Goal: Information Seeking & Learning: Check status

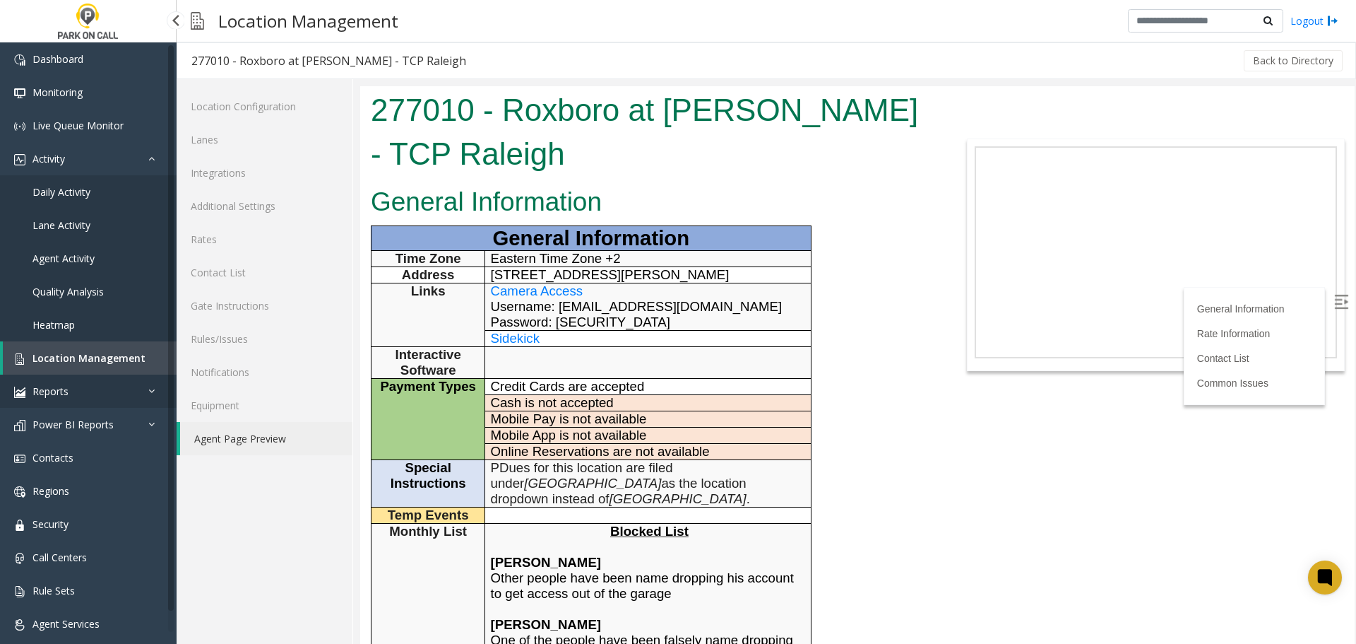
click at [136, 391] on link "Reports" at bounding box center [88, 390] width 177 height 33
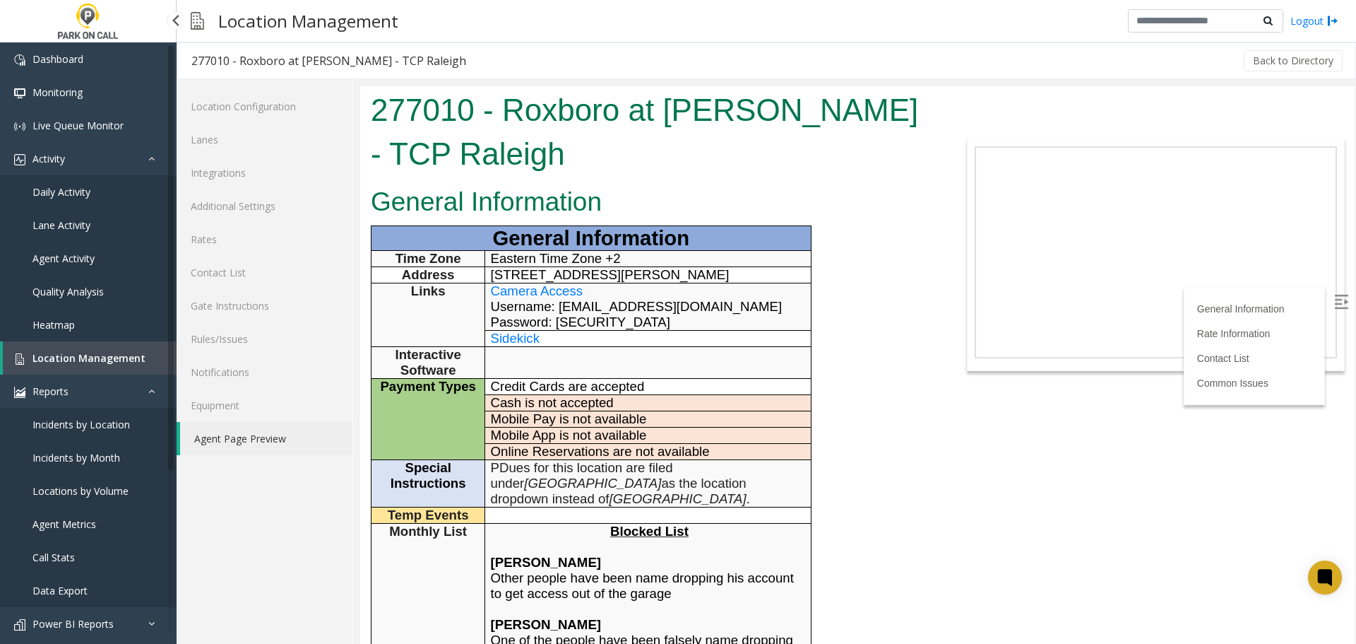
click at [113, 430] on span "Incidents by Location" at bounding box center [80, 424] width 97 height 13
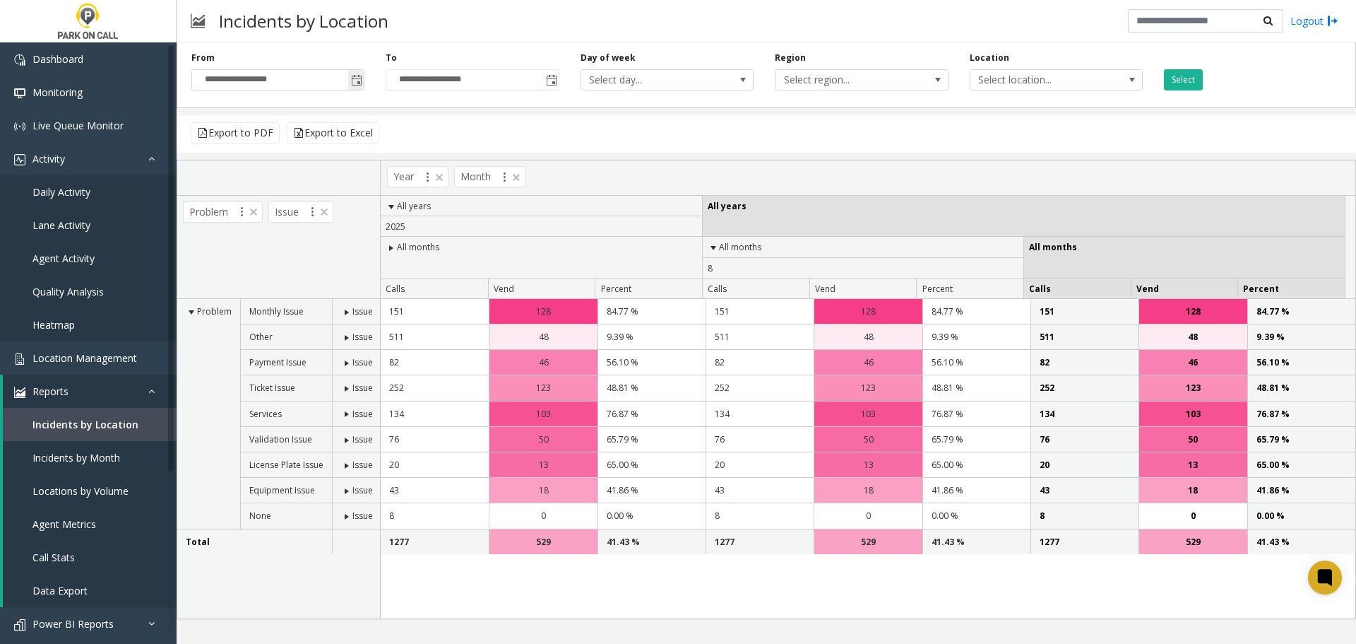
click at [357, 78] on span "Toggle popup" at bounding box center [356, 80] width 11 height 11
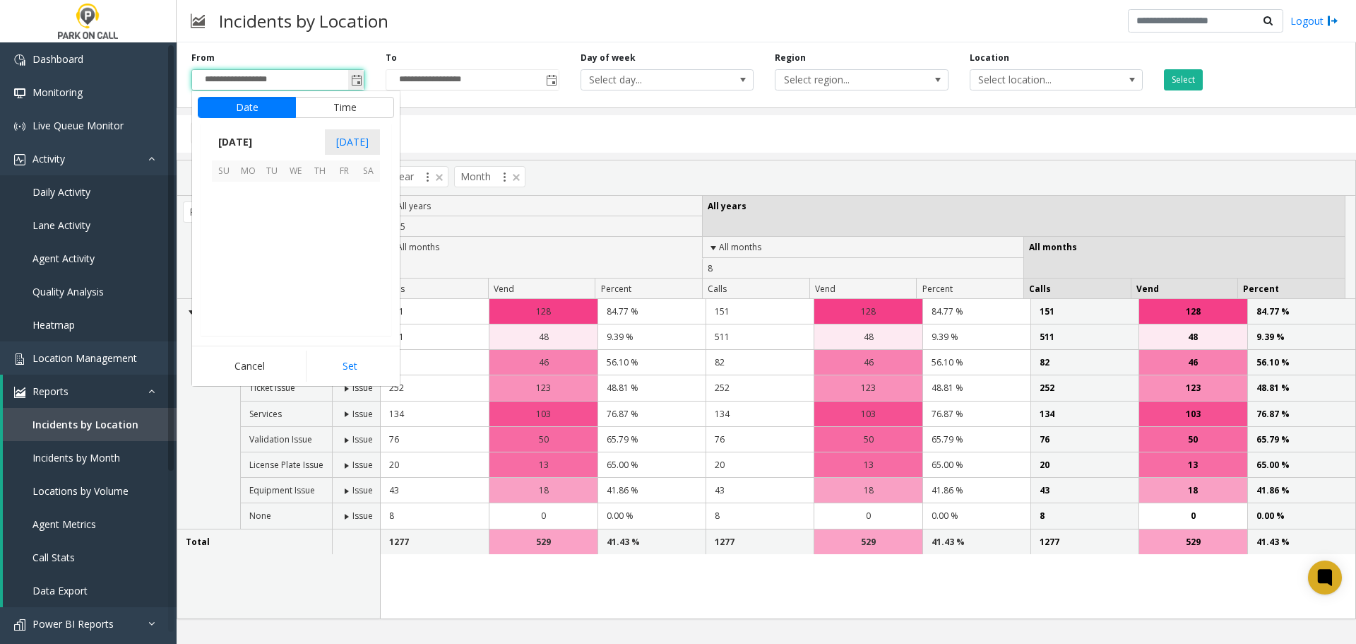
scroll to position [253381, 0]
click at [225, 268] on span "17" at bounding box center [224, 266] width 24 height 24
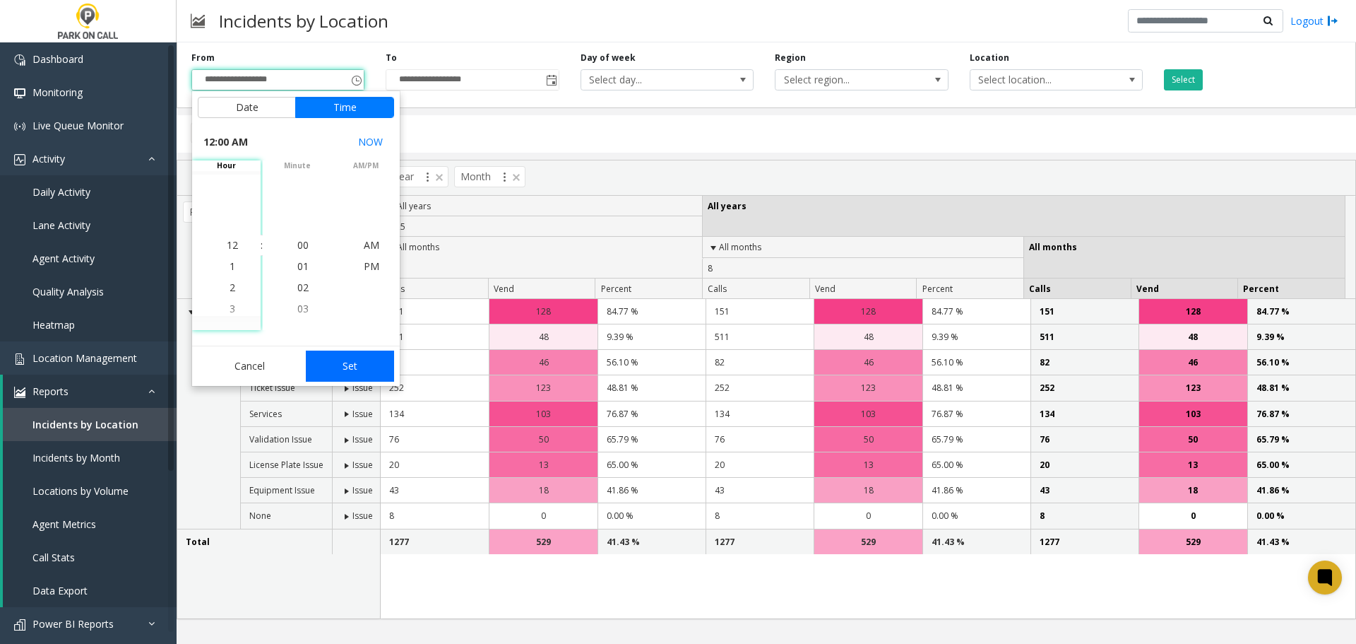
click at [356, 373] on button "Set" at bounding box center [350, 365] width 89 height 31
type input "**********"
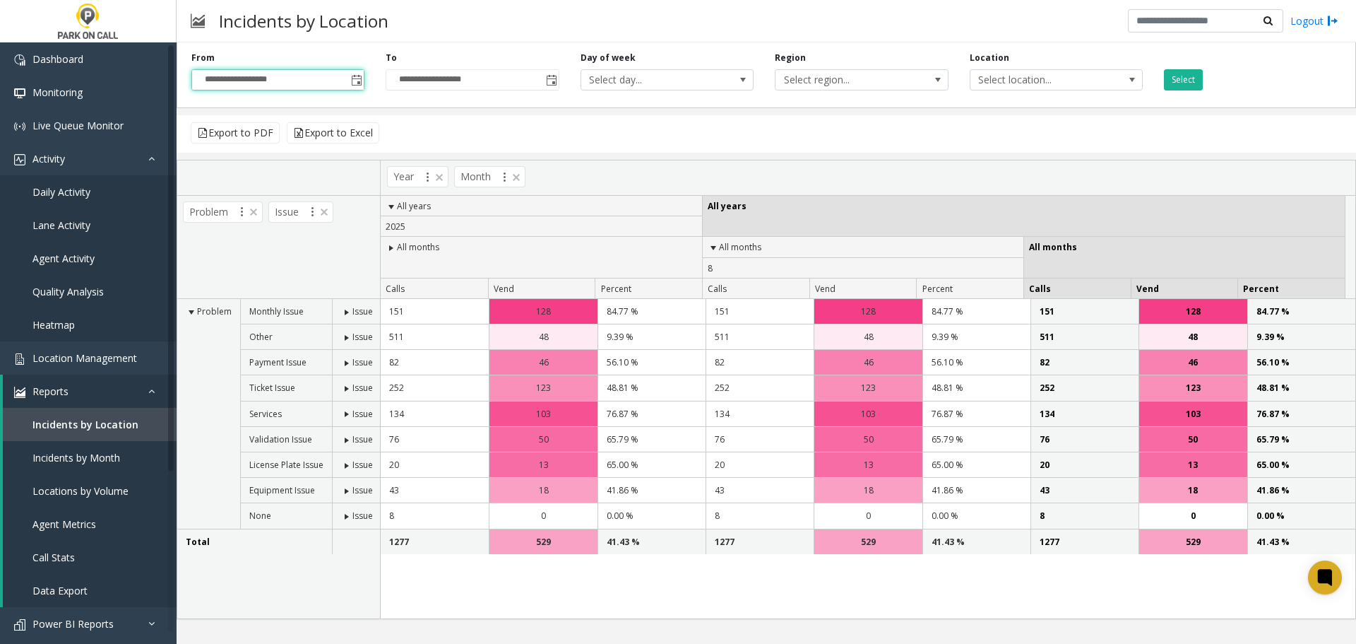
click at [562, 80] on div "**********" at bounding box center [472, 71] width 194 height 39
click at [553, 80] on span "Toggle popup" at bounding box center [551, 80] width 11 height 11
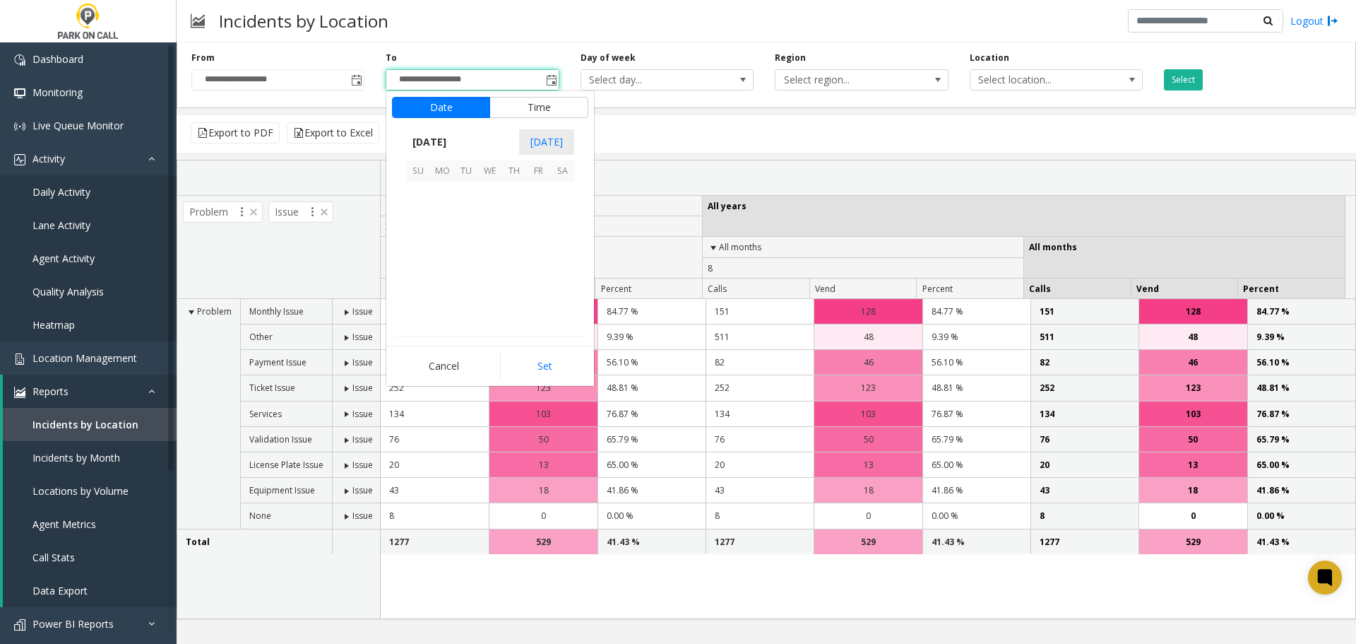
scroll to position [21, 0]
click at [565, 262] on span "23" at bounding box center [562, 266] width 24 height 24
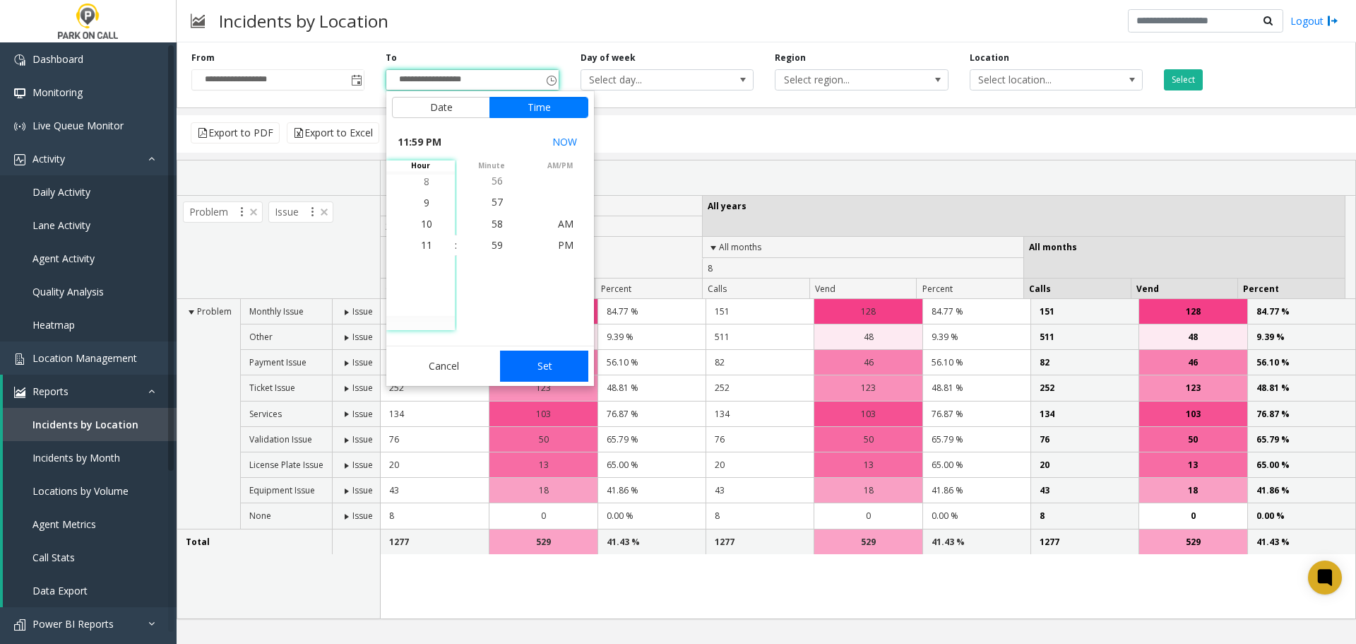
click at [550, 362] on button "Set" at bounding box center [544, 365] width 89 height 31
type input "**********"
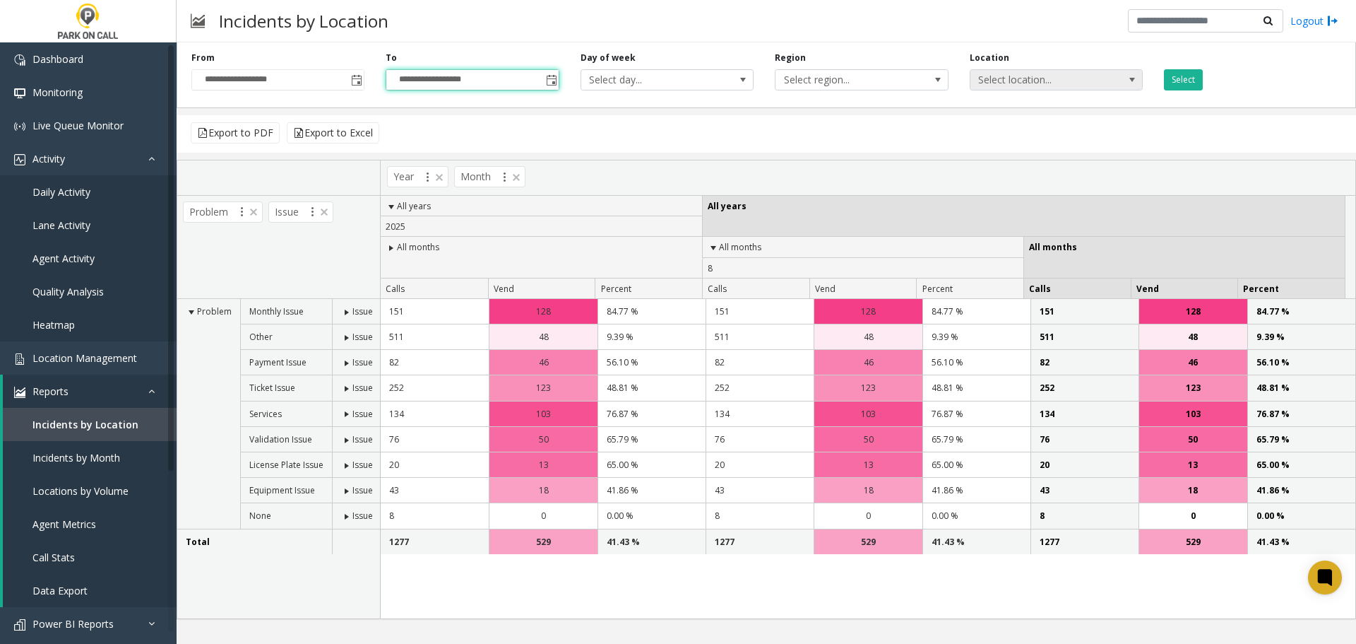
click at [1015, 79] on span "Select location..." at bounding box center [1040, 80] width 138 height 20
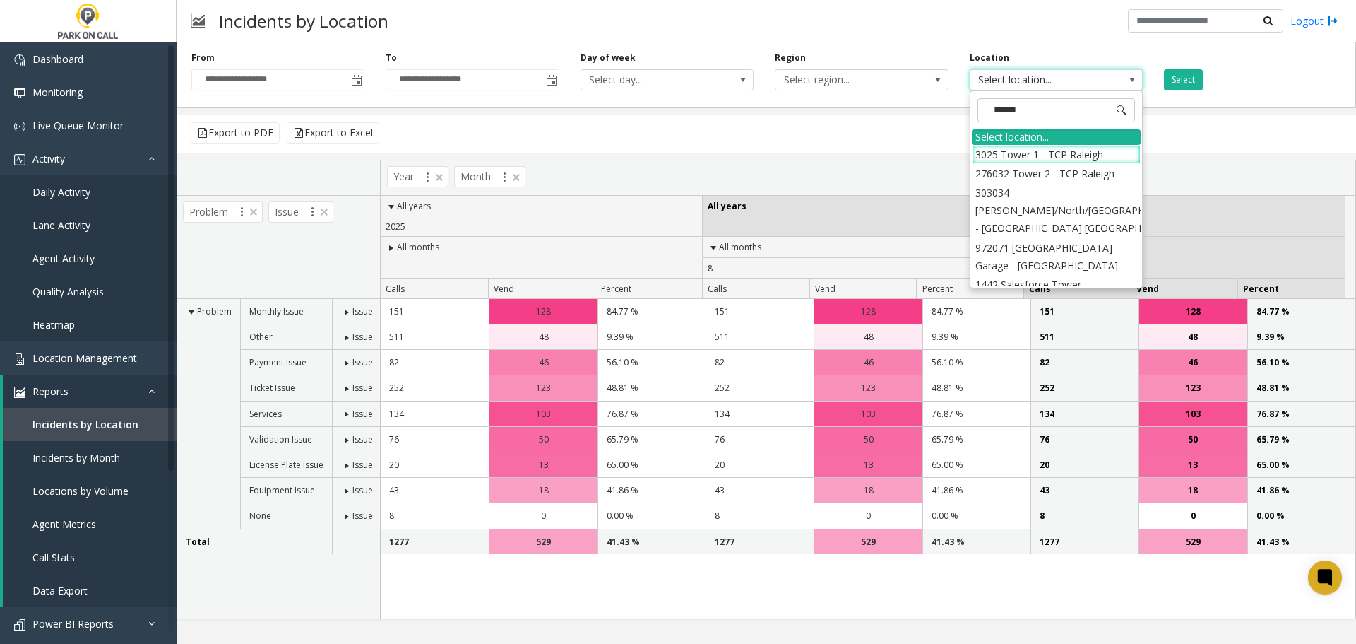
type input "*******"
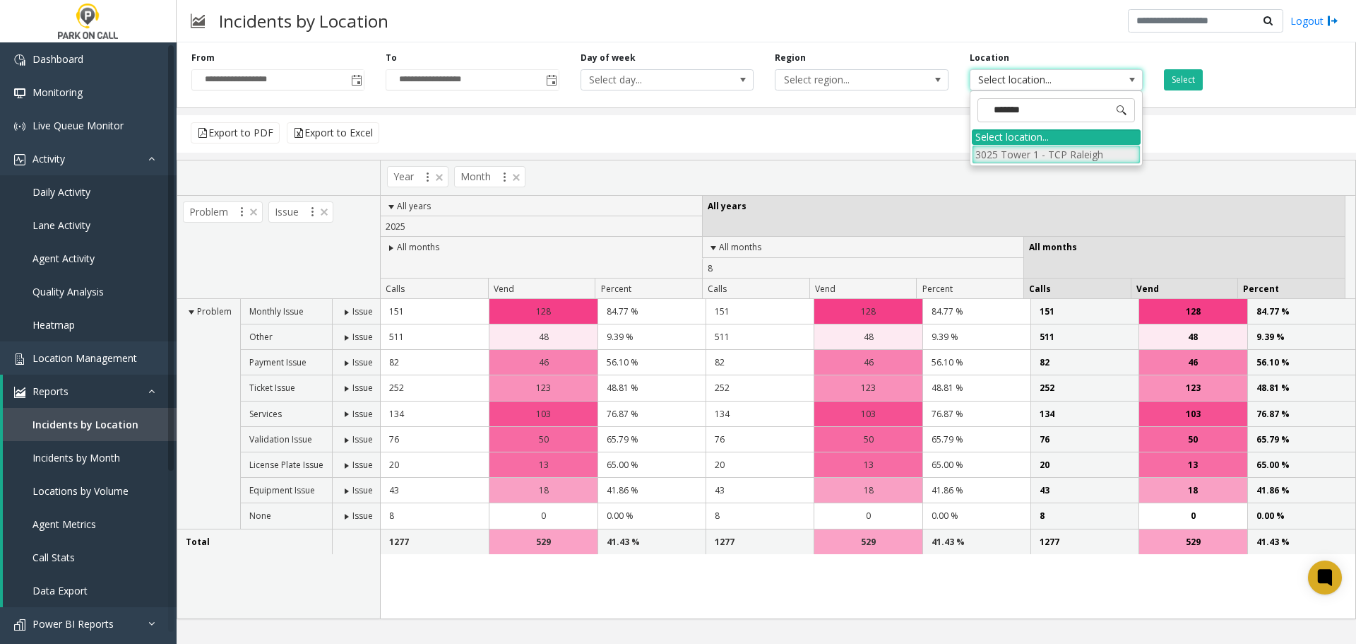
click at [1109, 150] on li "3025 Tower 1 - TCP Raleigh" at bounding box center [1056, 154] width 169 height 19
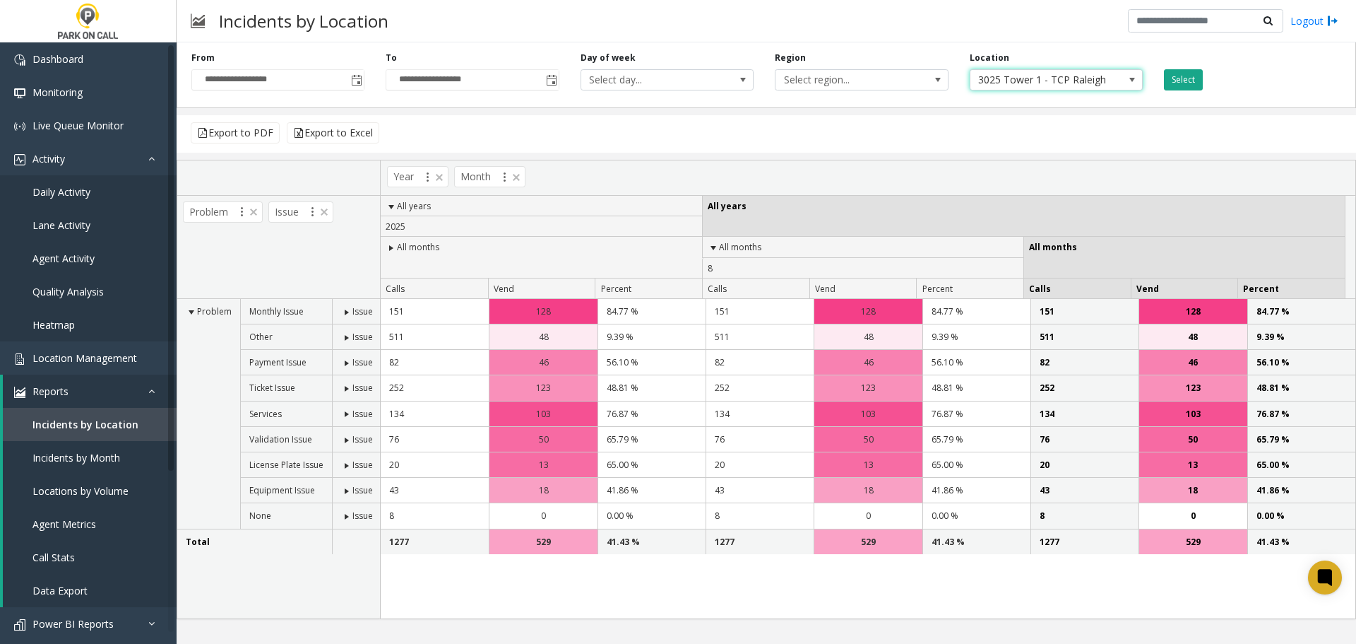
click at [1190, 82] on button "Select" at bounding box center [1183, 79] width 39 height 21
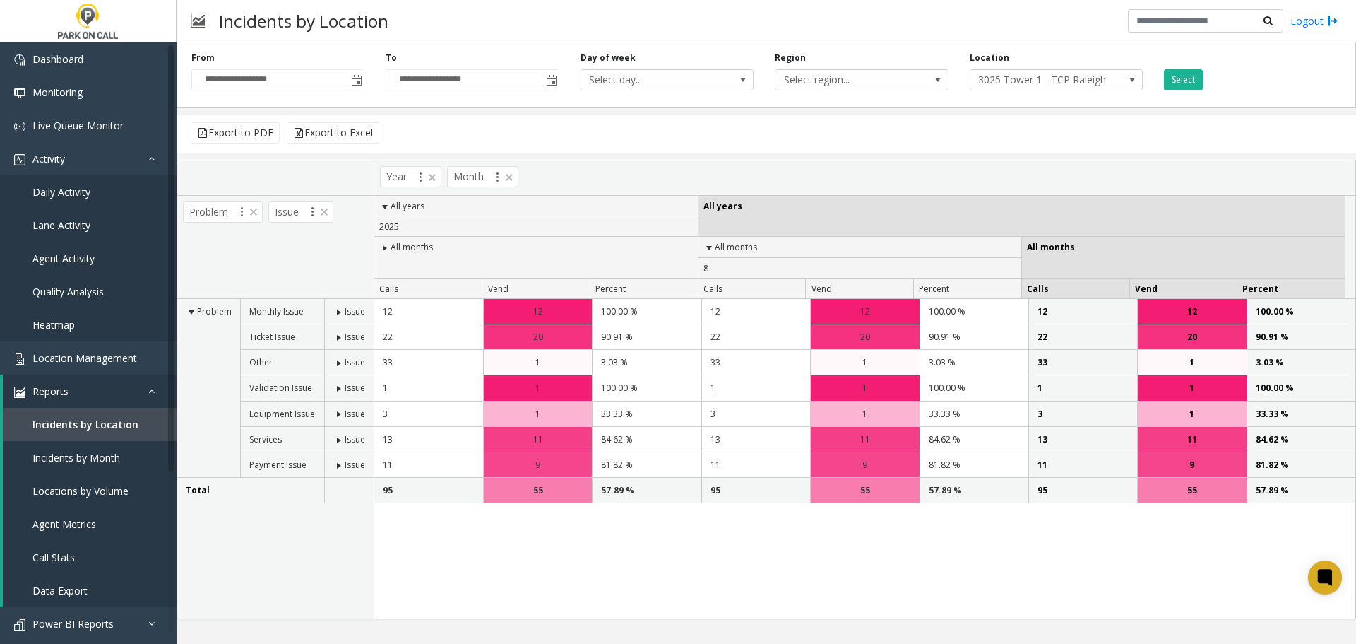
click at [338, 364] on span at bounding box center [338, 362] width 11 height 11
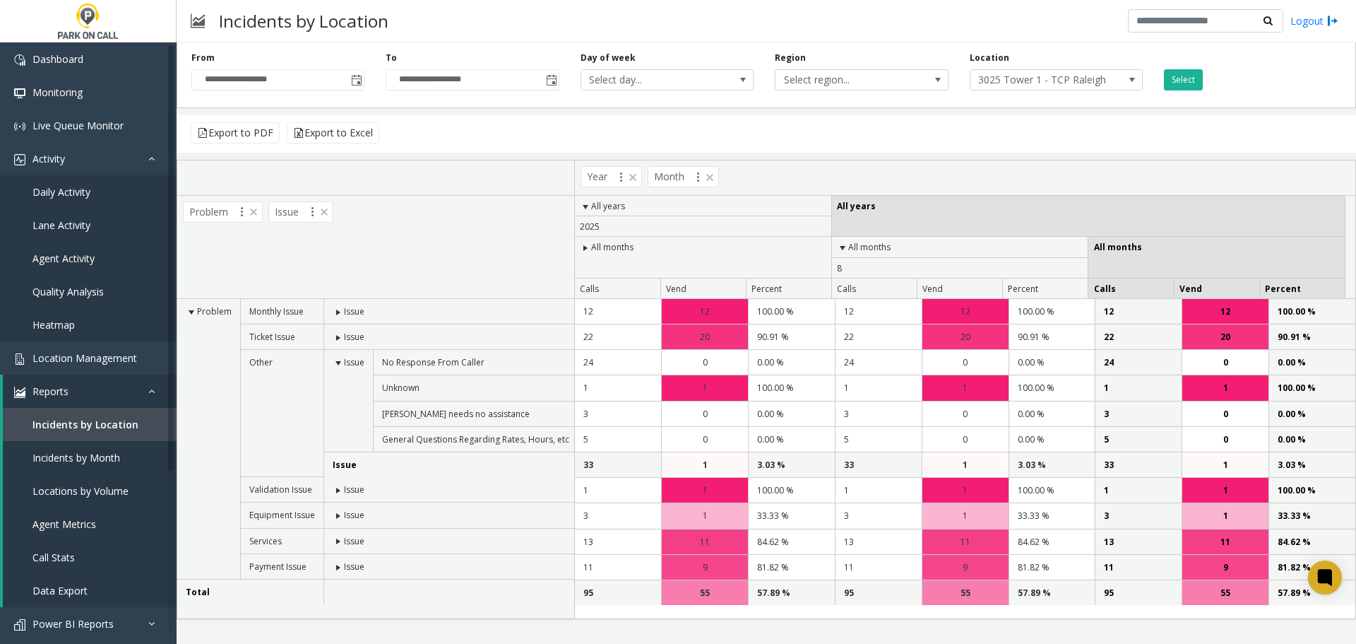
click at [338, 364] on span at bounding box center [338, 362] width 11 height 11
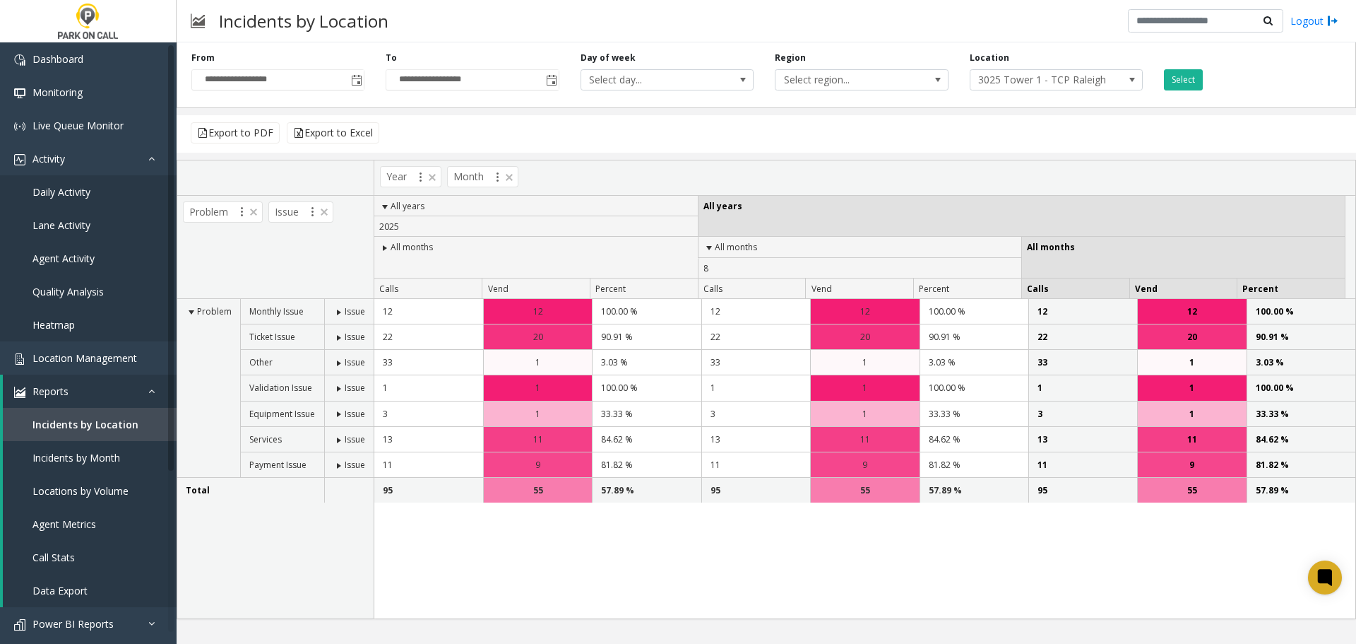
click at [337, 342] on span at bounding box center [338, 337] width 11 height 11
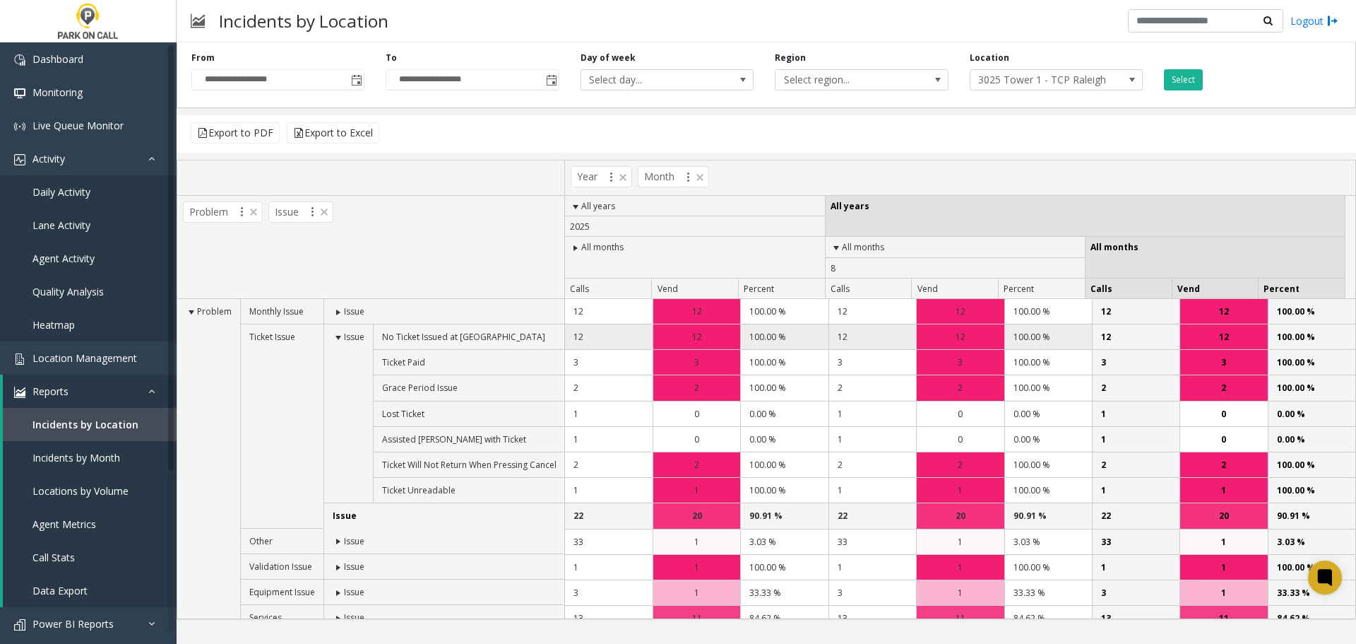
click at [632, 342] on td "12" at bounding box center [609, 336] width 88 height 25
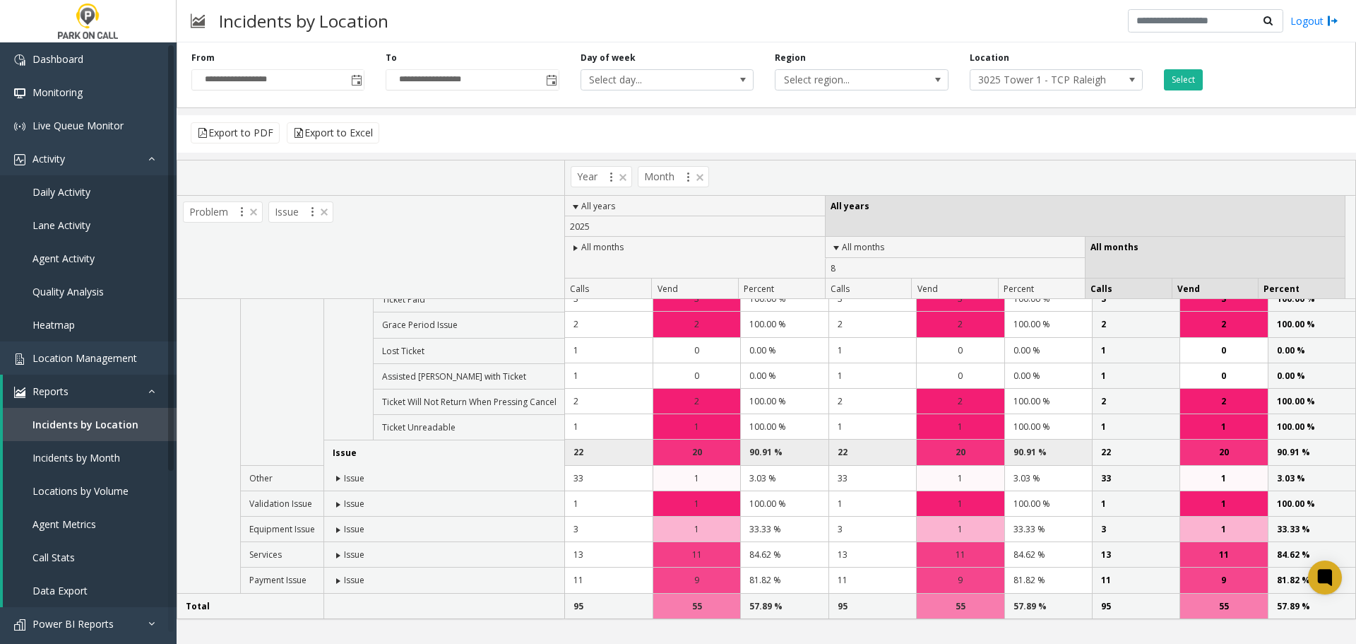
scroll to position [0, 0]
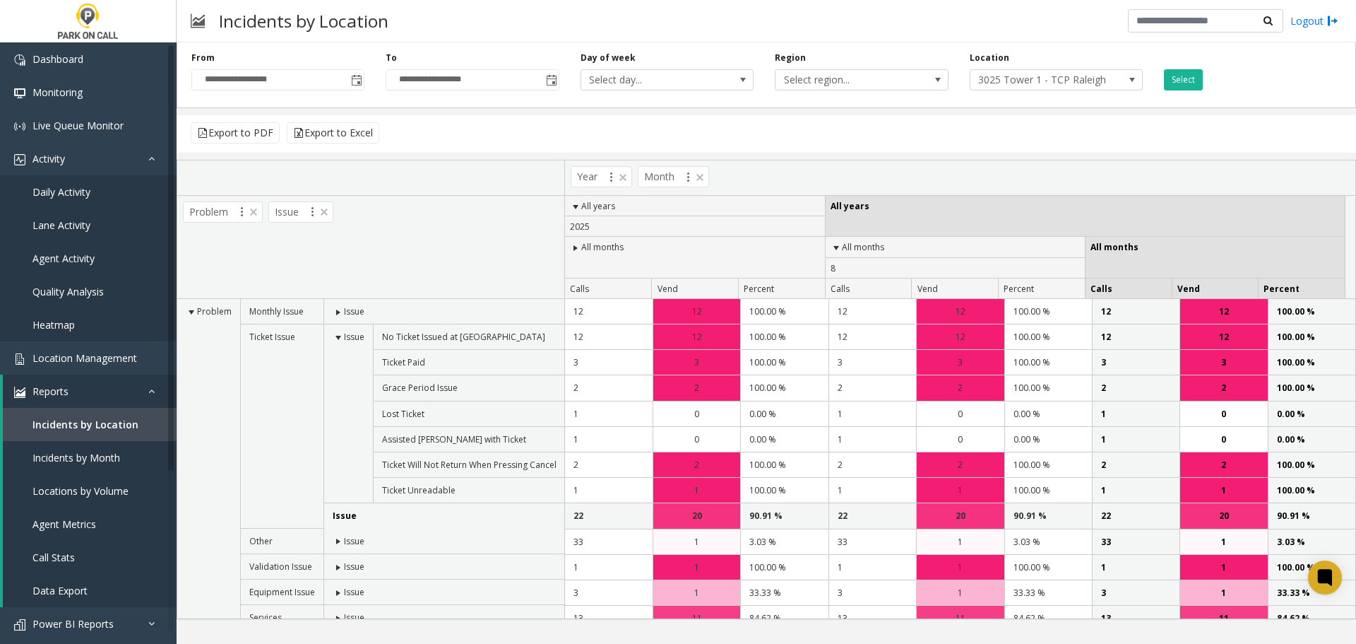
click at [335, 307] on span at bounding box center [338, 312] width 11 height 11
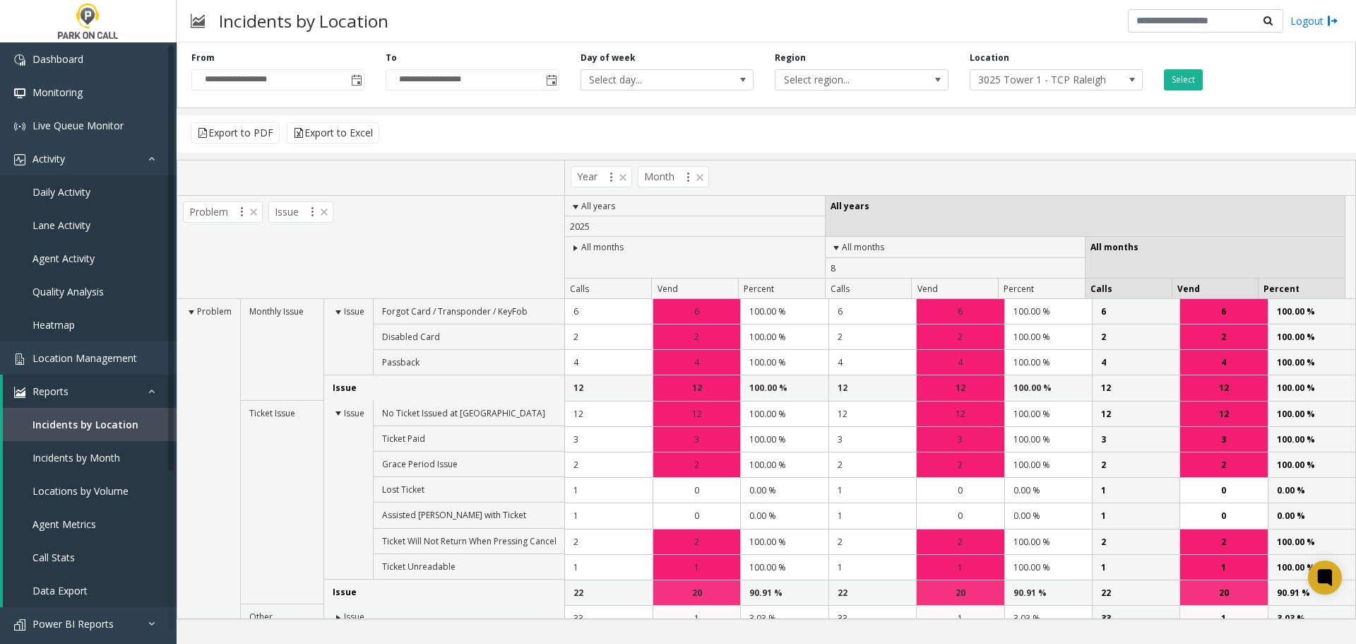
click at [335, 307] on span at bounding box center [338, 312] width 11 height 11
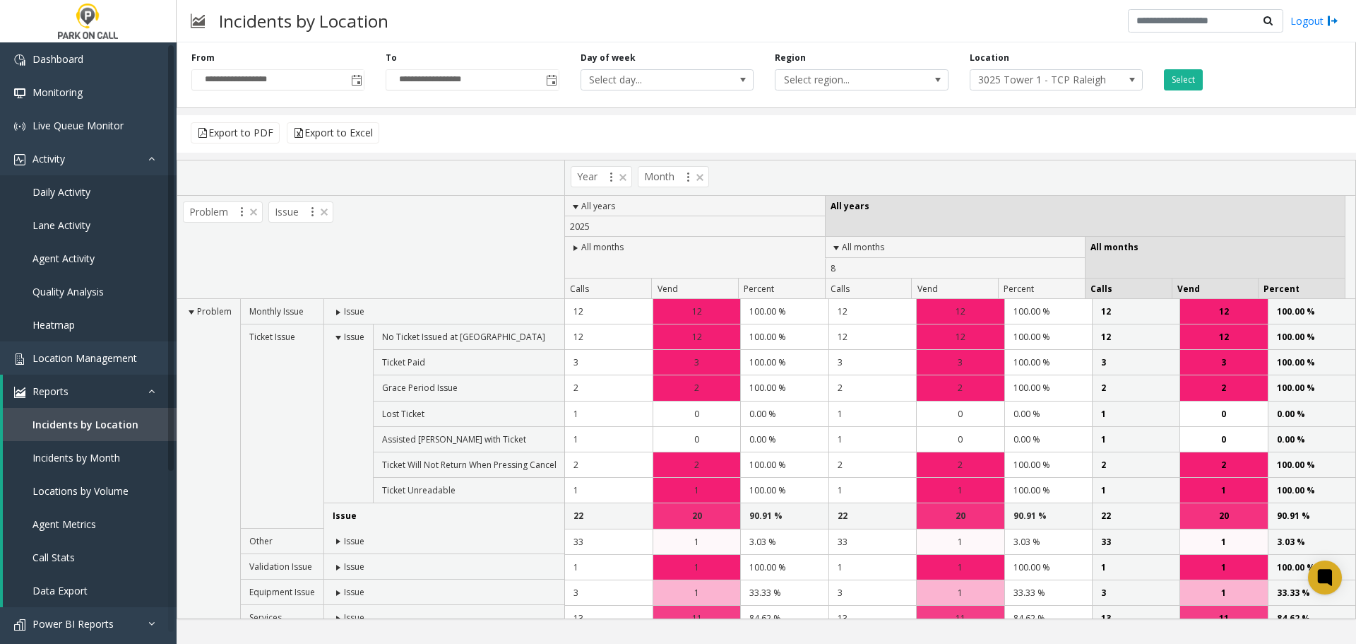
click at [337, 342] on span at bounding box center [338, 337] width 11 height 11
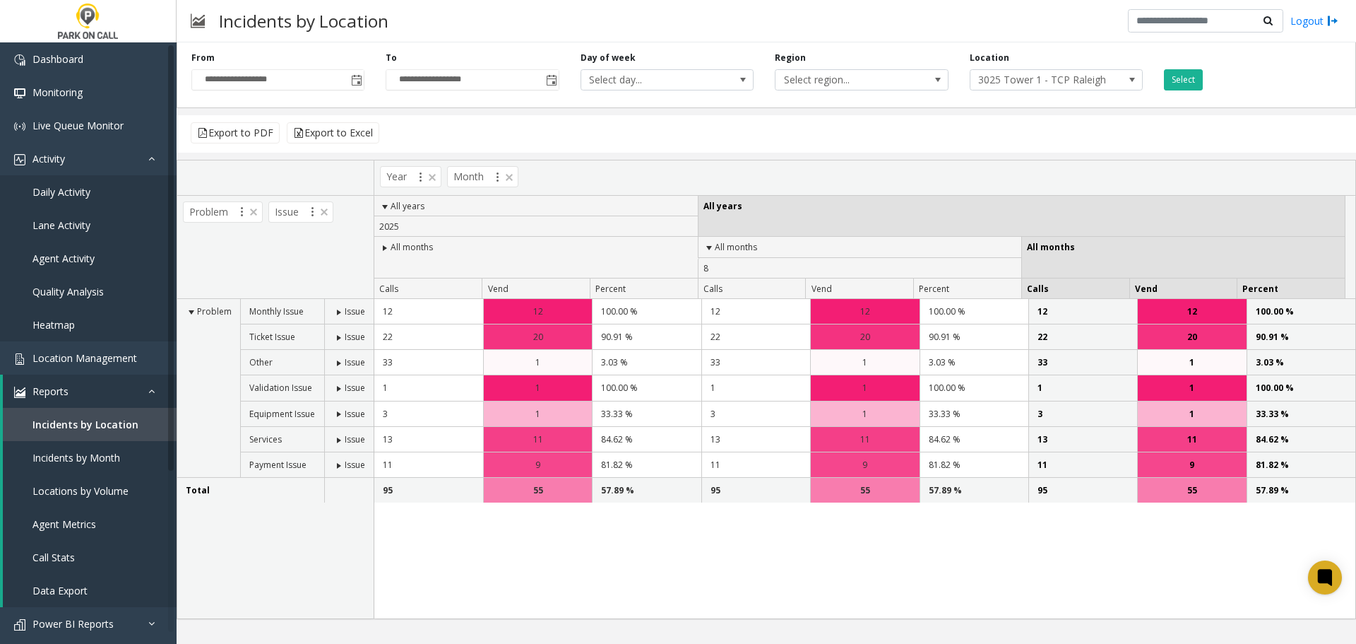
click at [332, 465] on td "Issue" at bounding box center [348, 464] width 49 height 25
click at [334, 465] on span at bounding box center [338, 465] width 11 height 11
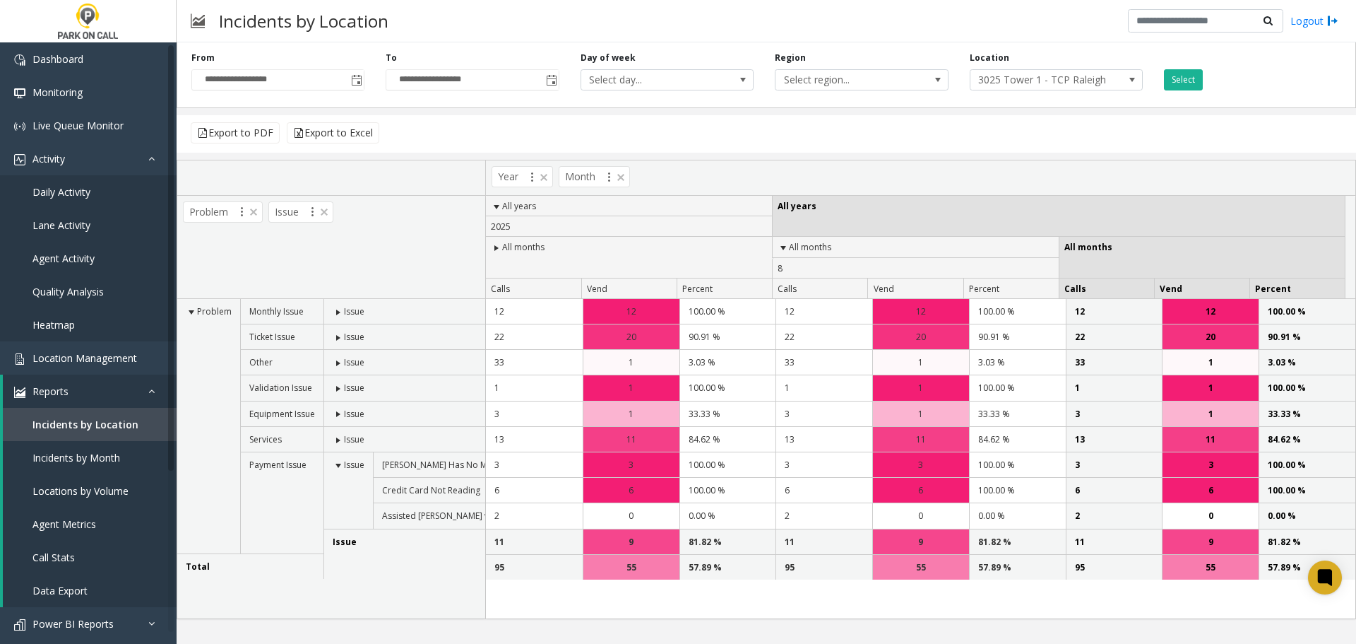
click at [339, 465] on span at bounding box center [338, 465] width 11 height 11
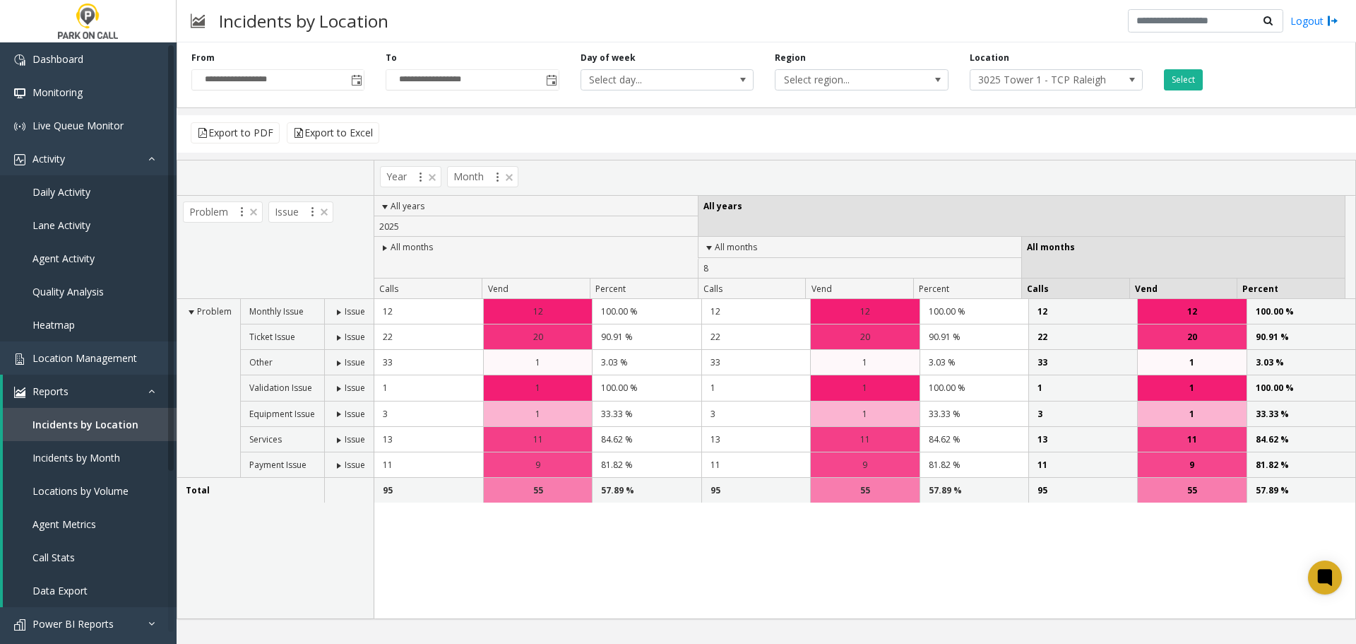
click at [797, 576] on div "12 12 100.00 % 12 12 100.00 % 12 12 100.00 % 22 20 90.91 % 22 20 20 1 1 1 1 1 1" at bounding box center [864, 458] width 981 height 319
click at [342, 411] on span at bounding box center [338, 413] width 11 height 11
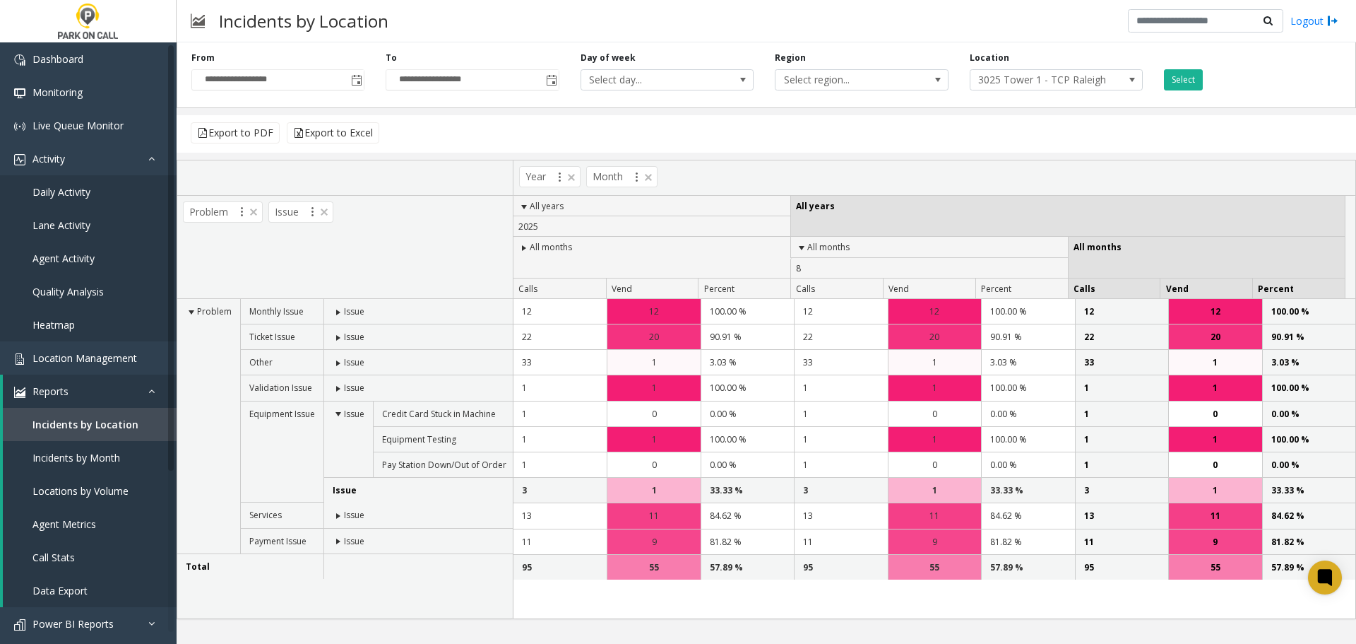
click at [342, 411] on span at bounding box center [338, 413] width 11 height 11
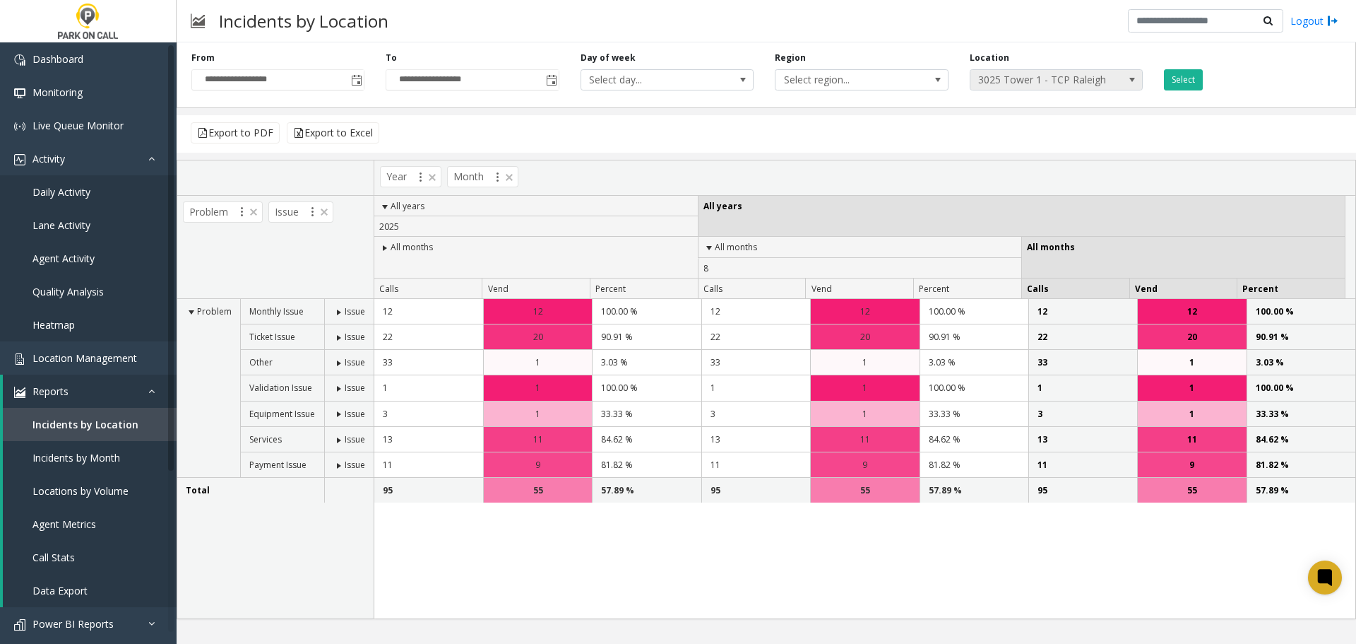
click at [1041, 79] on span "3025 Tower 1 - TCP Raleigh" at bounding box center [1040, 80] width 138 height 20
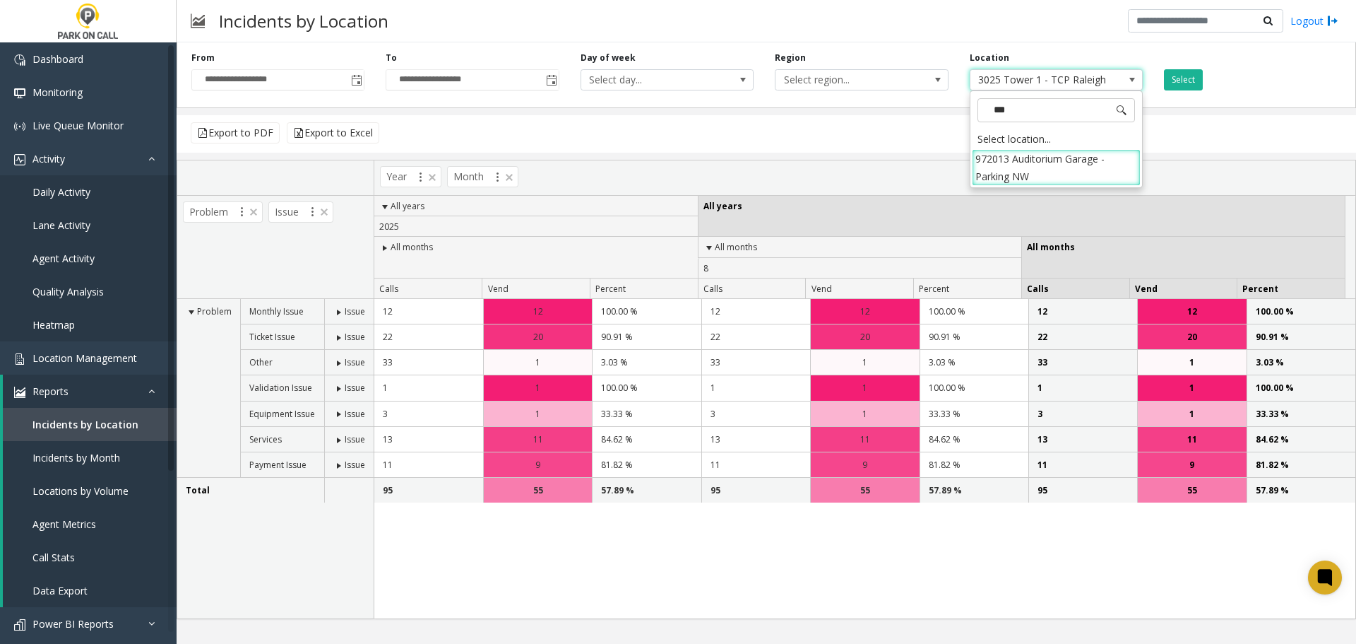
type input "****"
click at [1065, 172] on li "972013 Auditorium Garage - Parking NW" at bounding box center [1056, 167] width 169 height 37
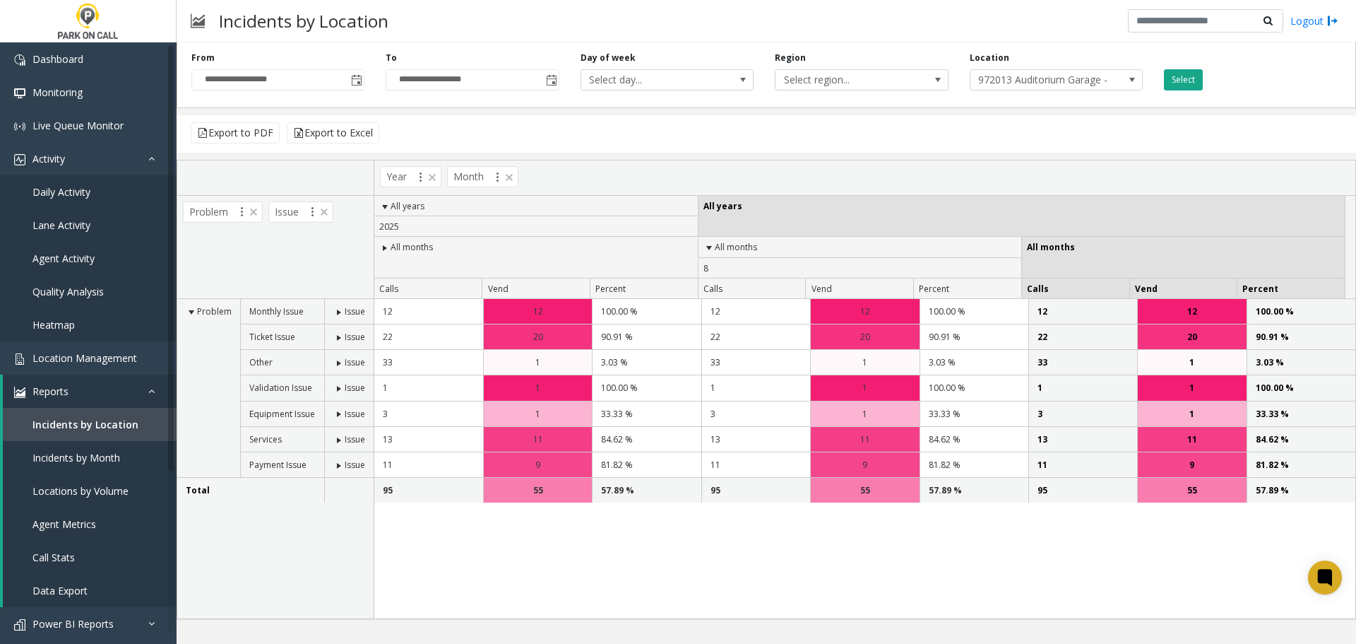
click at [1177, 84] on button "Select" at bounding box center [1183, 79] width 39 height 21
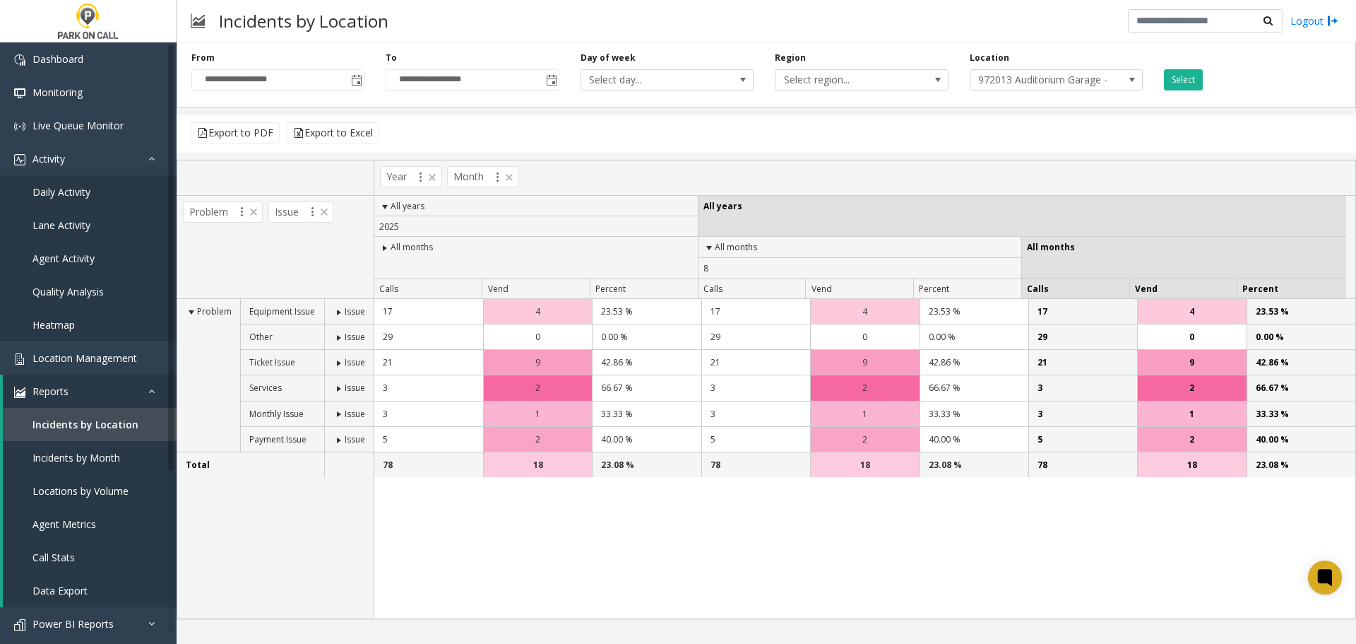
click at [348, 331] on span "Issue" at bounding box center [355, 337] width 20 height 12
click at [339, 333] on span at bounding box center [338, 337] width 11 height 11
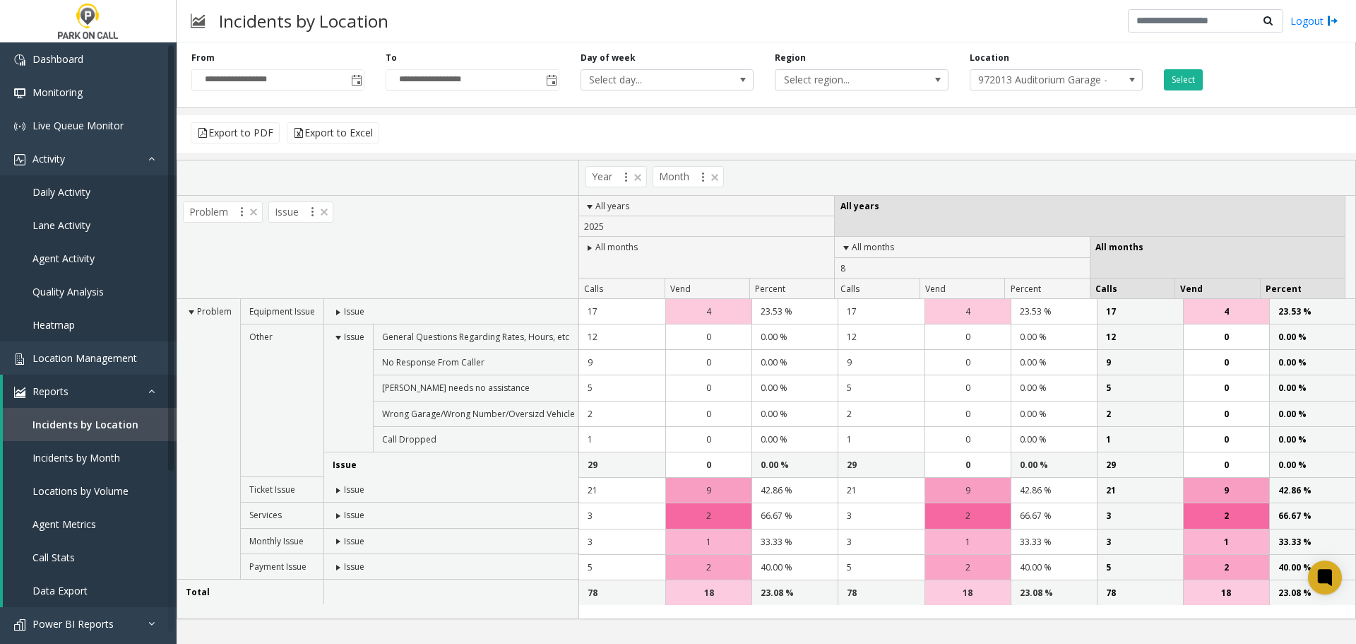
click at [339, 333] on span at bounding box center [338, 337] width 11 height 11
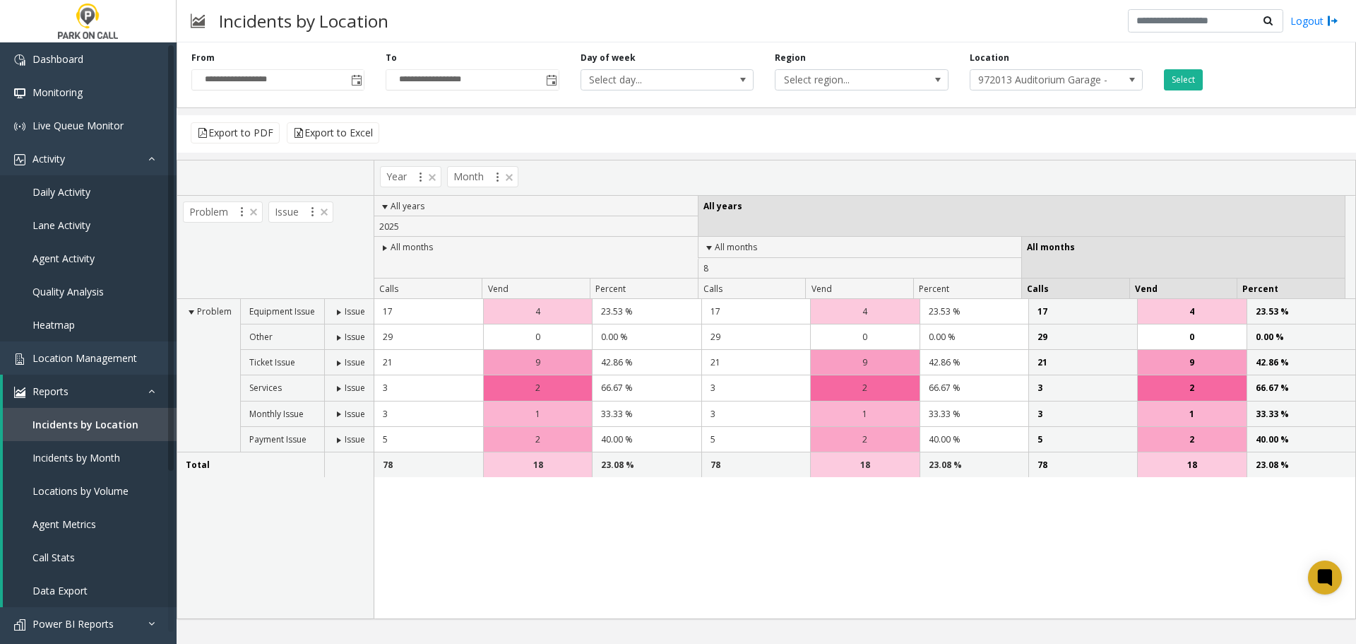
click at [339, 359] on span at bounding box center [338, 362] width 11 height 11
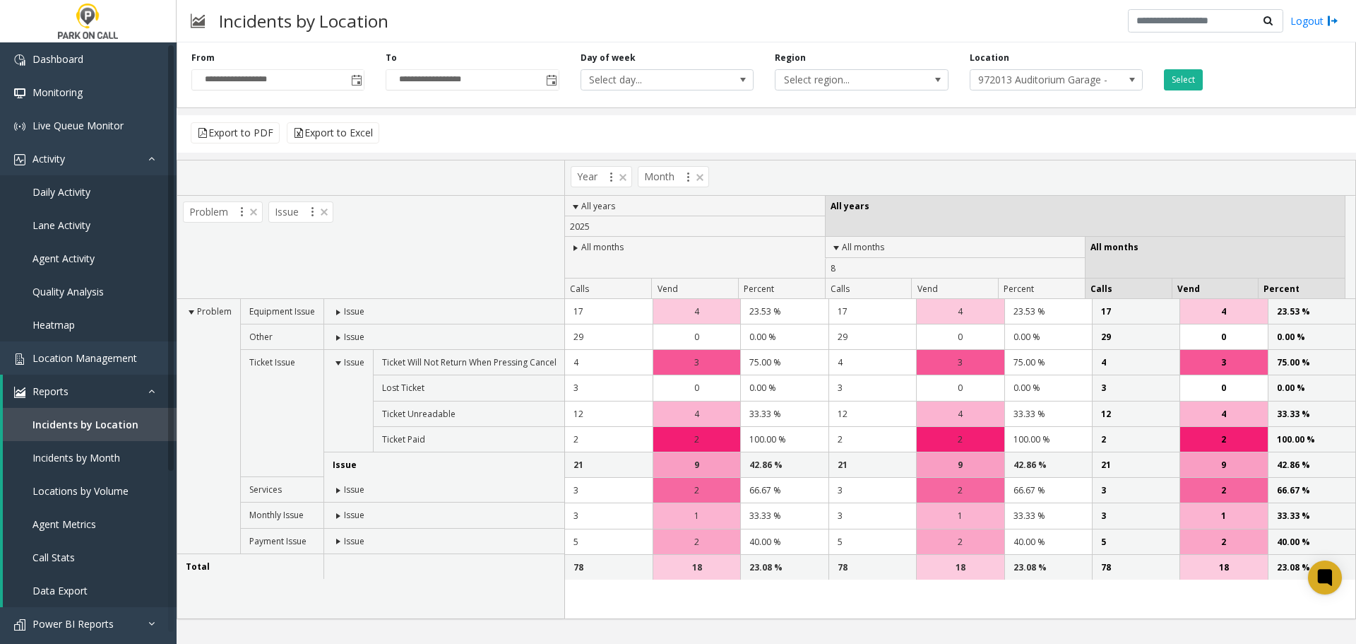
click at [339, 359] on span at bounding box center [338, 362] width 11 height 11
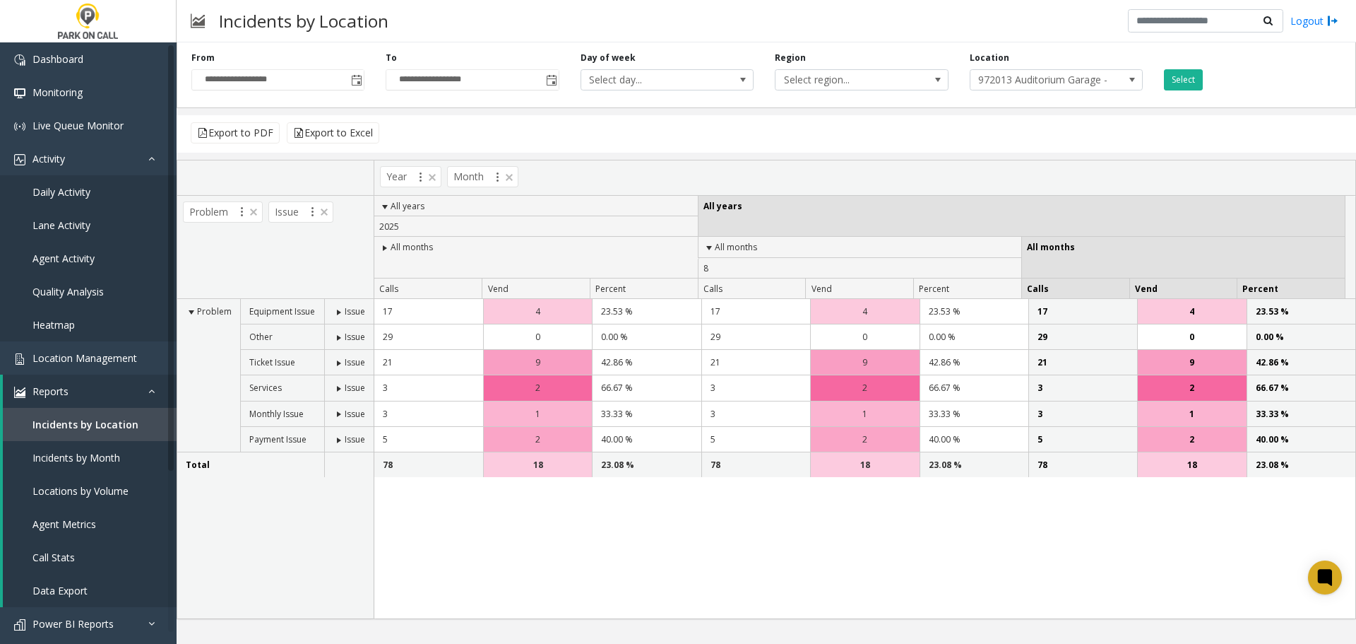
click at [336, 310] on span at bounding box center [338, 312] width 11 height 11
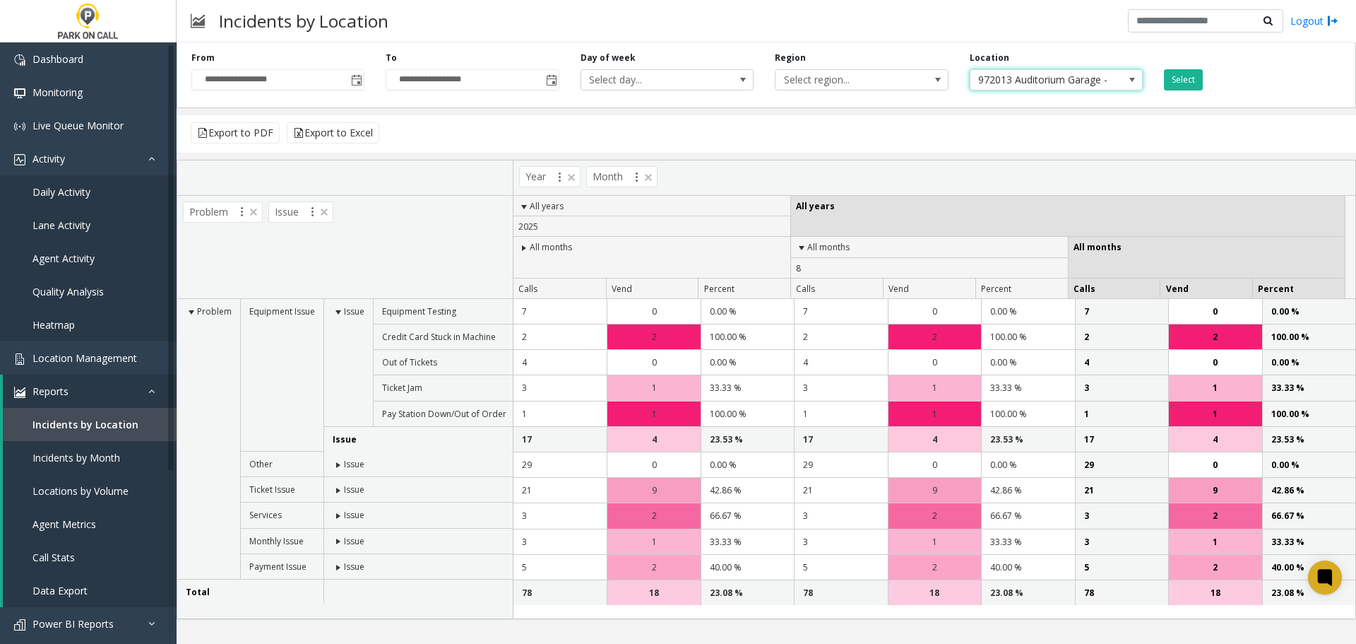
click at [1006, 81] on span "972013 Auditorium Garage - Parking NW" at bounding box center [1040, 80] width 138 height 20
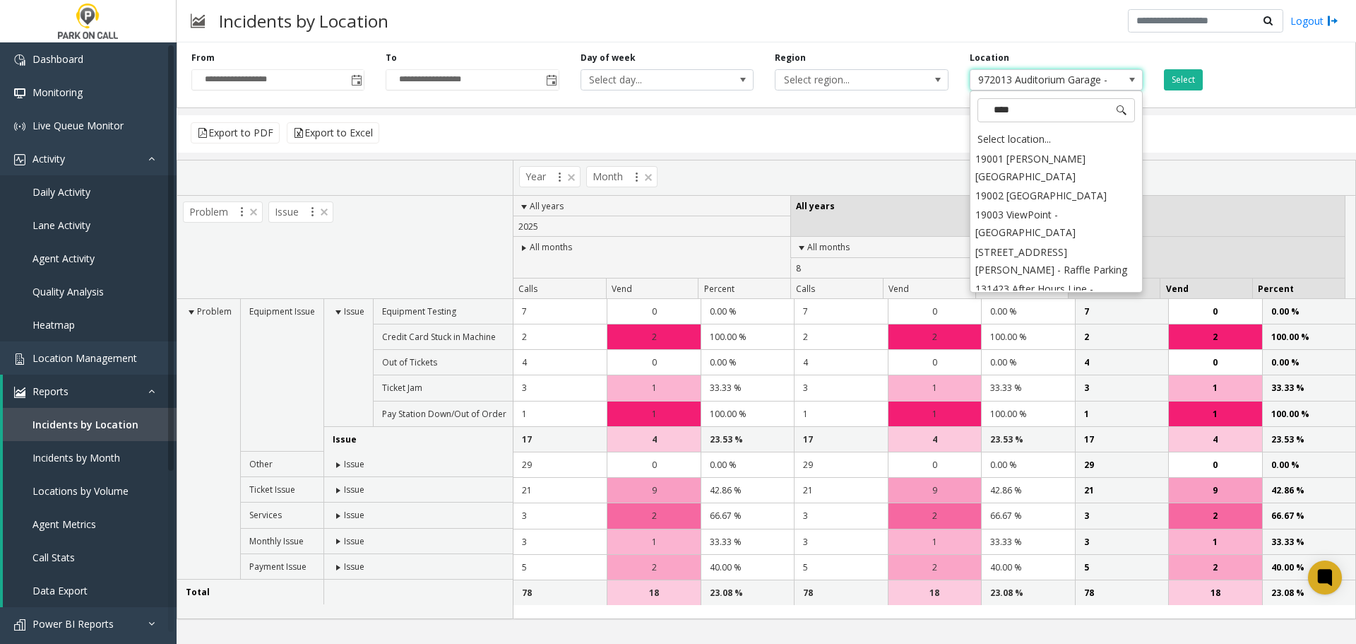
scroll to position [1599, 0]
type input "*****"
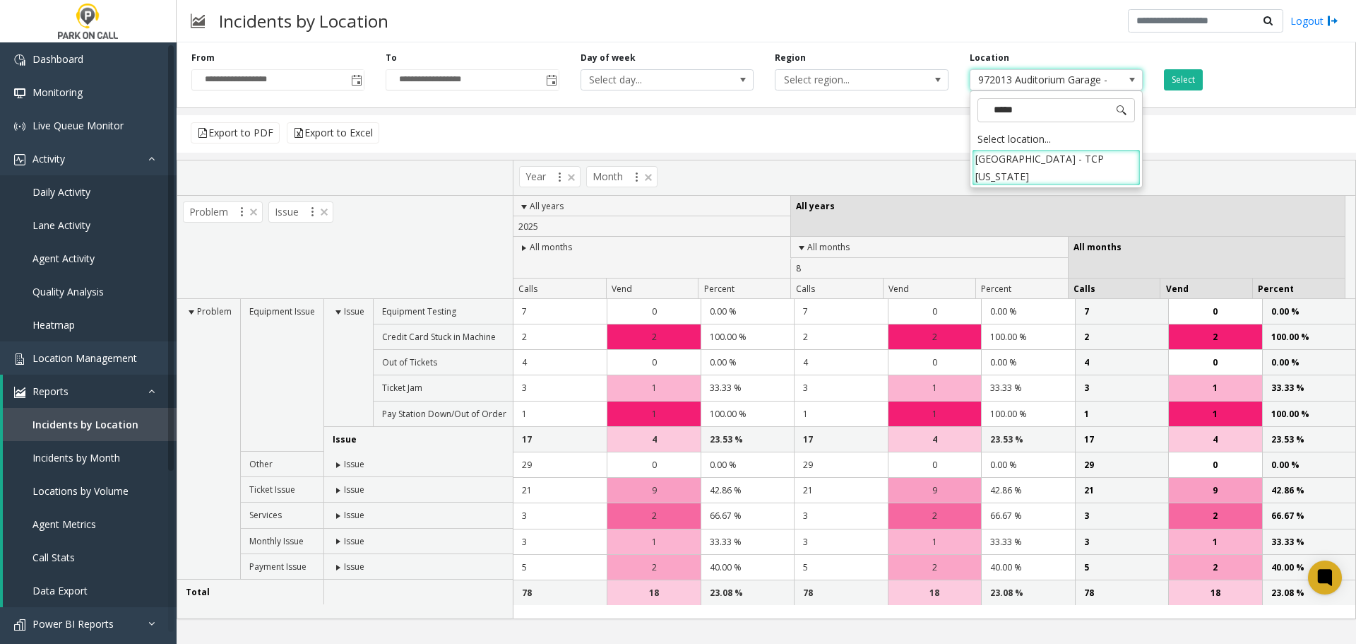
scroll to position [0, 0]
click at [1113, 155] on li "[GEOGRAPHIC_DATA] - TCP [US_STATE]" at bounding box center [1056, 167] width 169 height 37
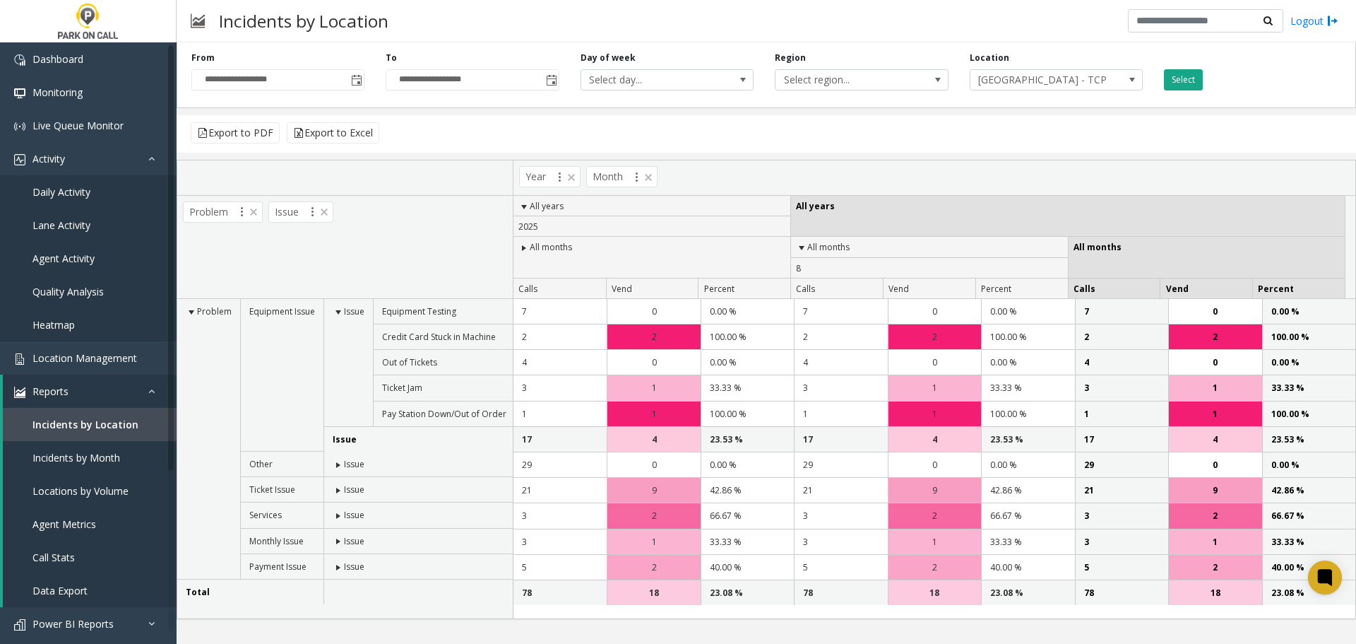
click at [1190, 88] on button "Select" at bounding box center [1183, 79] width 39 height 21
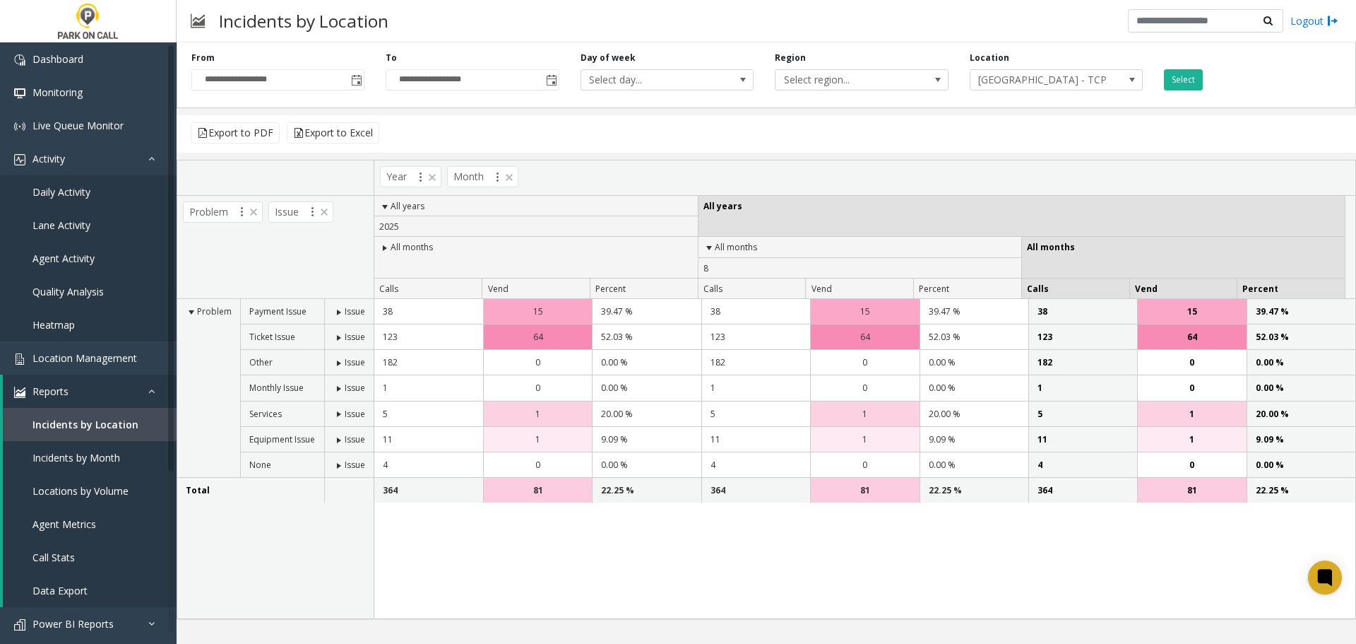
click at [343, 366] on span at bounding box center [338, 362] width 11 height 11
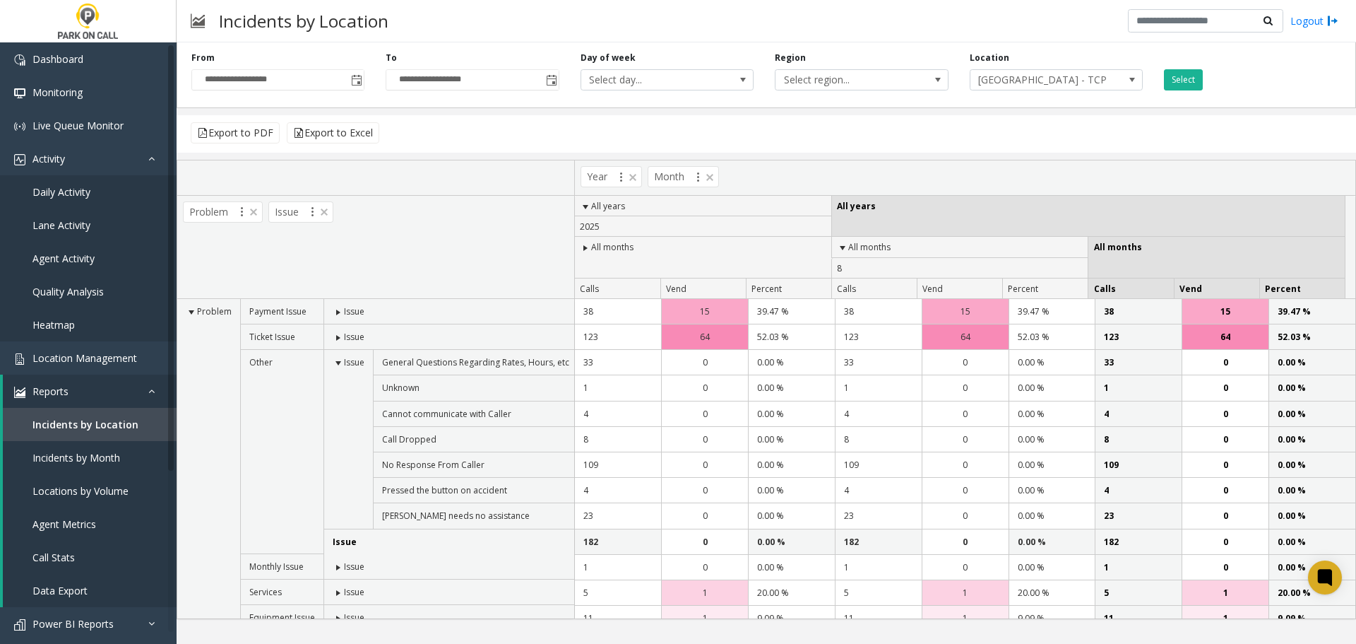
click at [333, 364] on span at bounding box center [338, 362] width 11 height 11
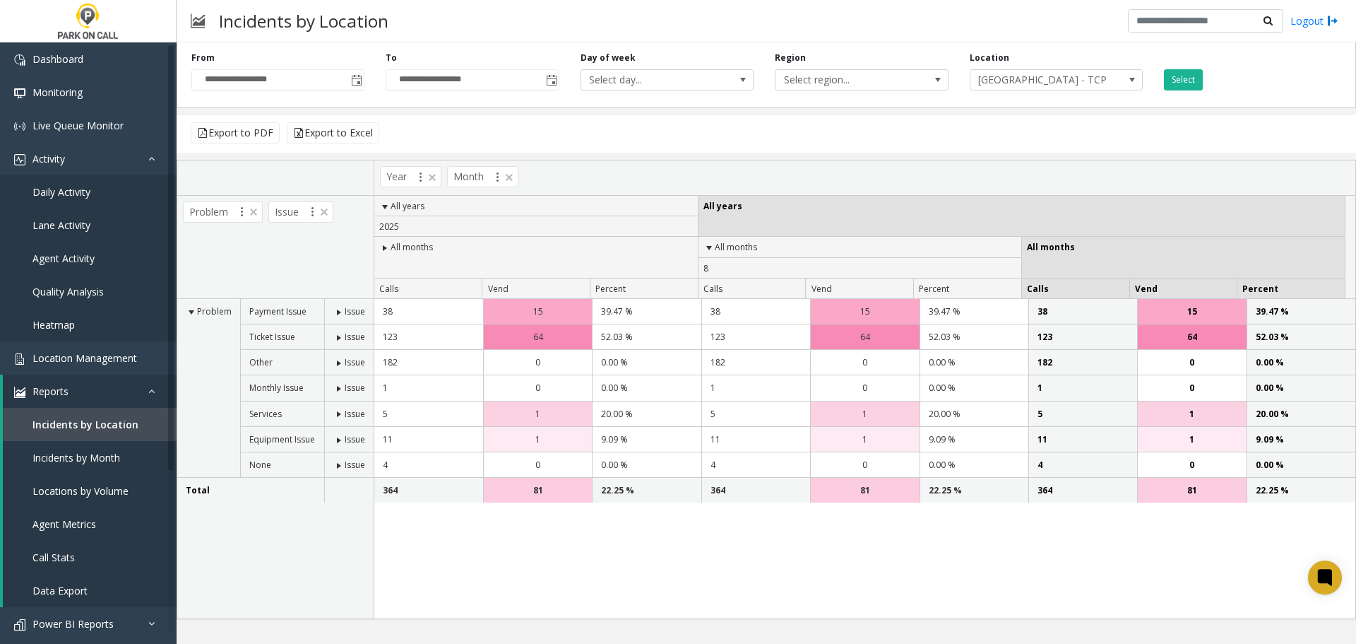
click at [341, 439] on span at bounding box center [338, 439] width 11 height 11
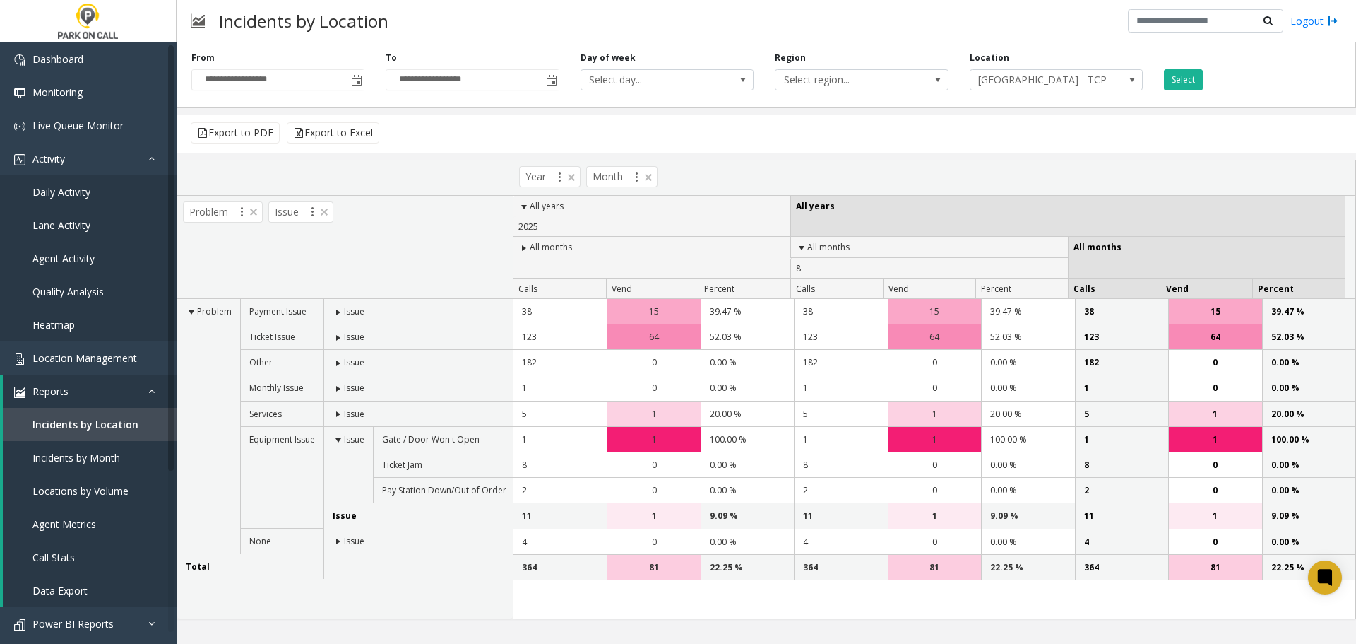
click at [341, 439] on span at bounding box center [338, 439] width 11 height 11
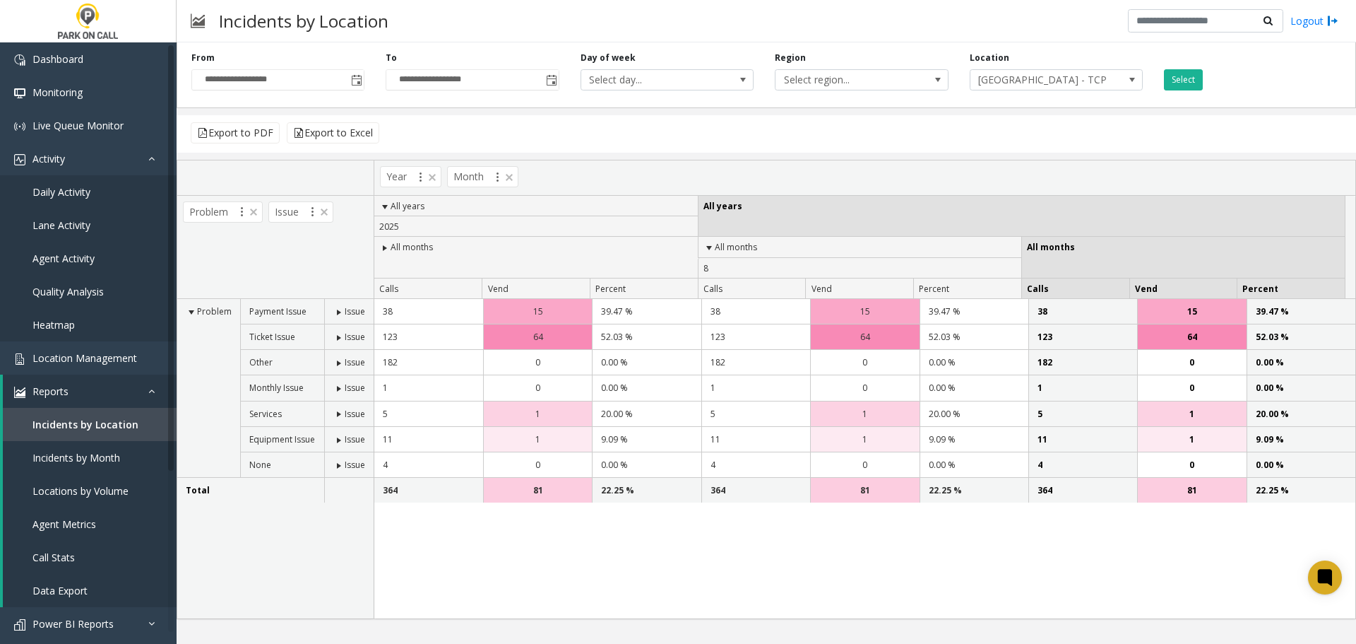
click at [337, 413] on span at bounding box center [338, 413] width 11 height 11
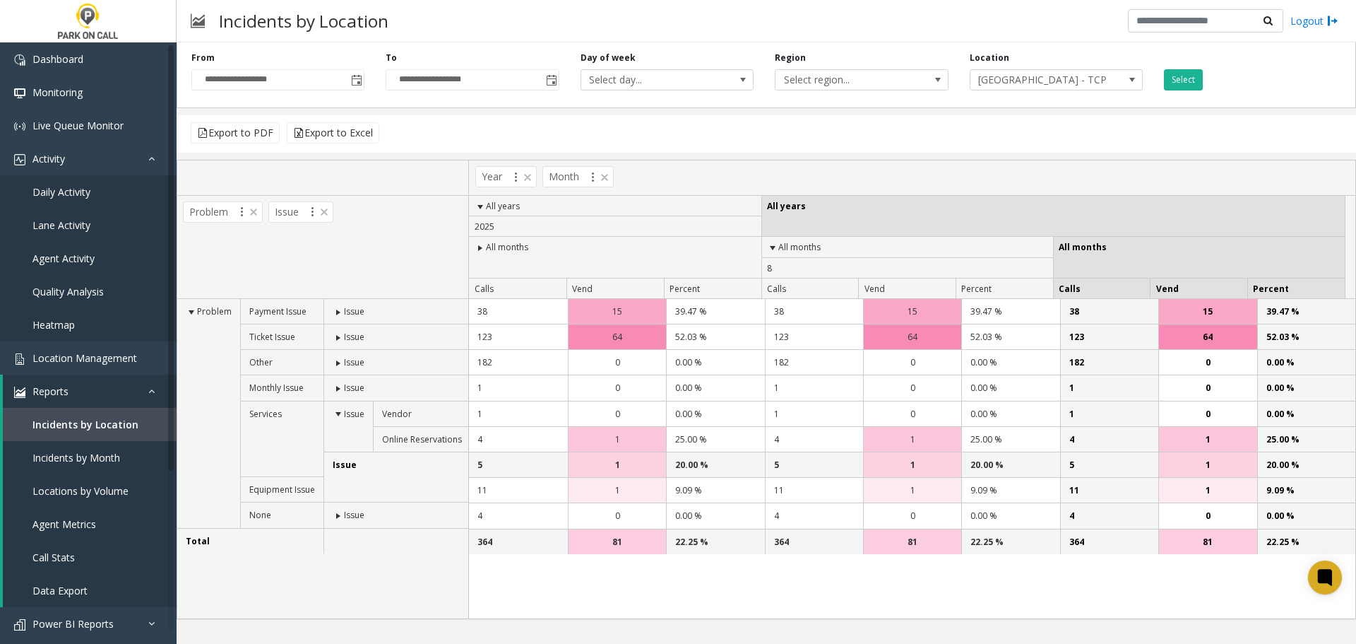
click at [336, 415] on span at bounding box center [338, 413] width 11 height 11
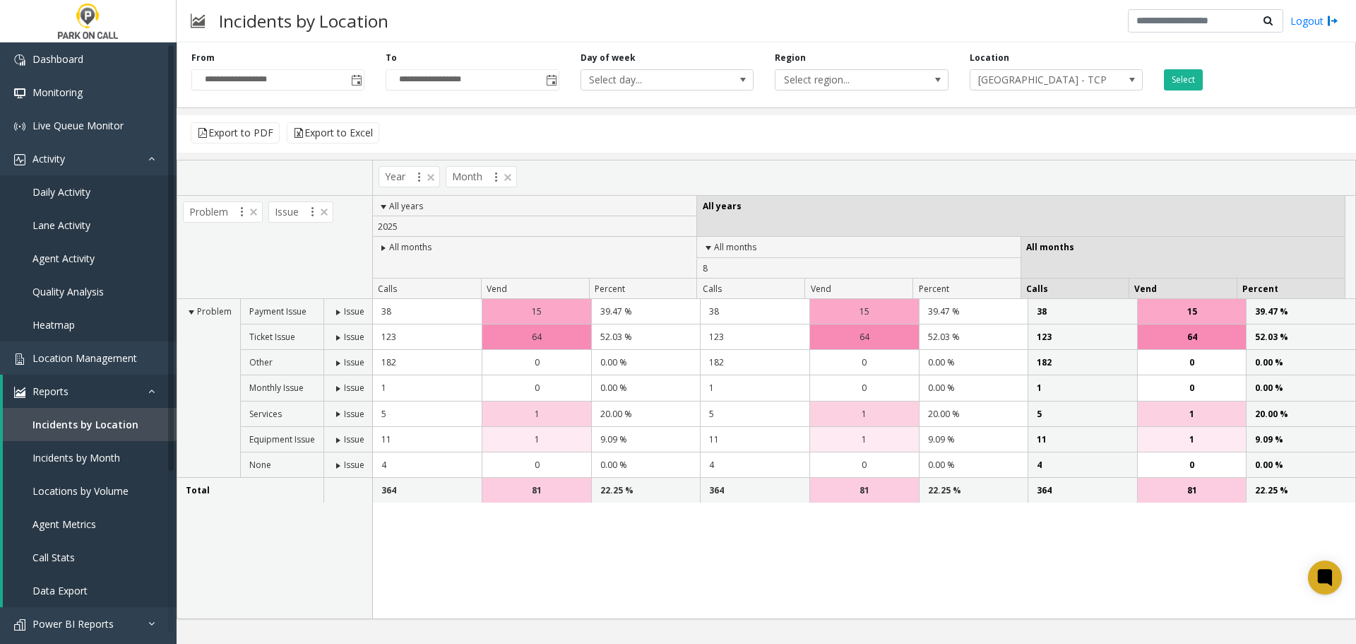
click at [333, 364] on span at bounding box center [338, 362] width 11 height 11
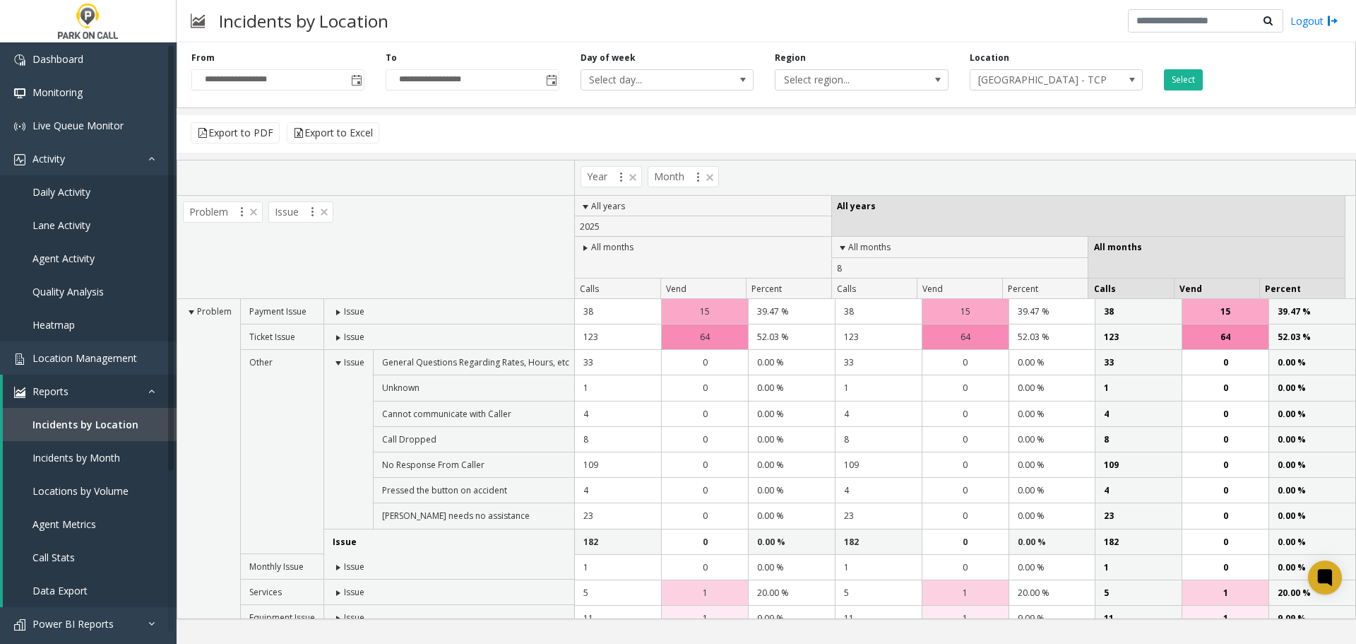
click at [339, 362] on span at bounding box center [338, 362] width 11 height 11
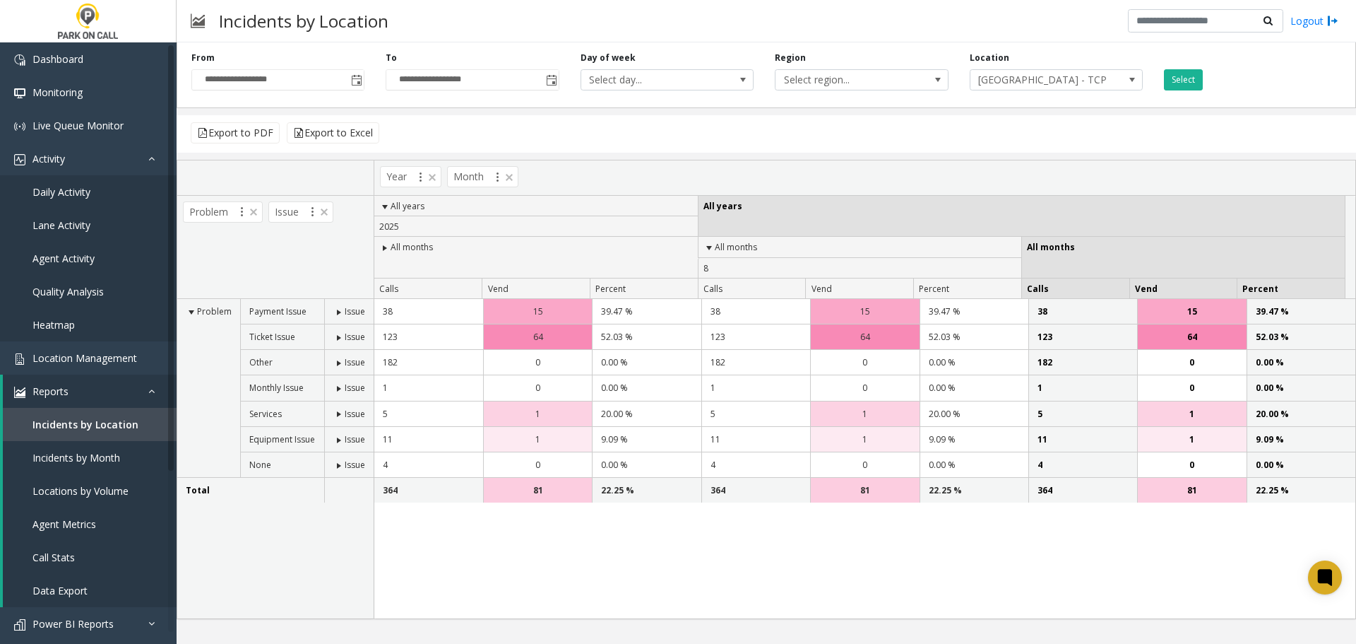
click at [339, 338] on span at bounding box center [338, 337] width 11 height 11
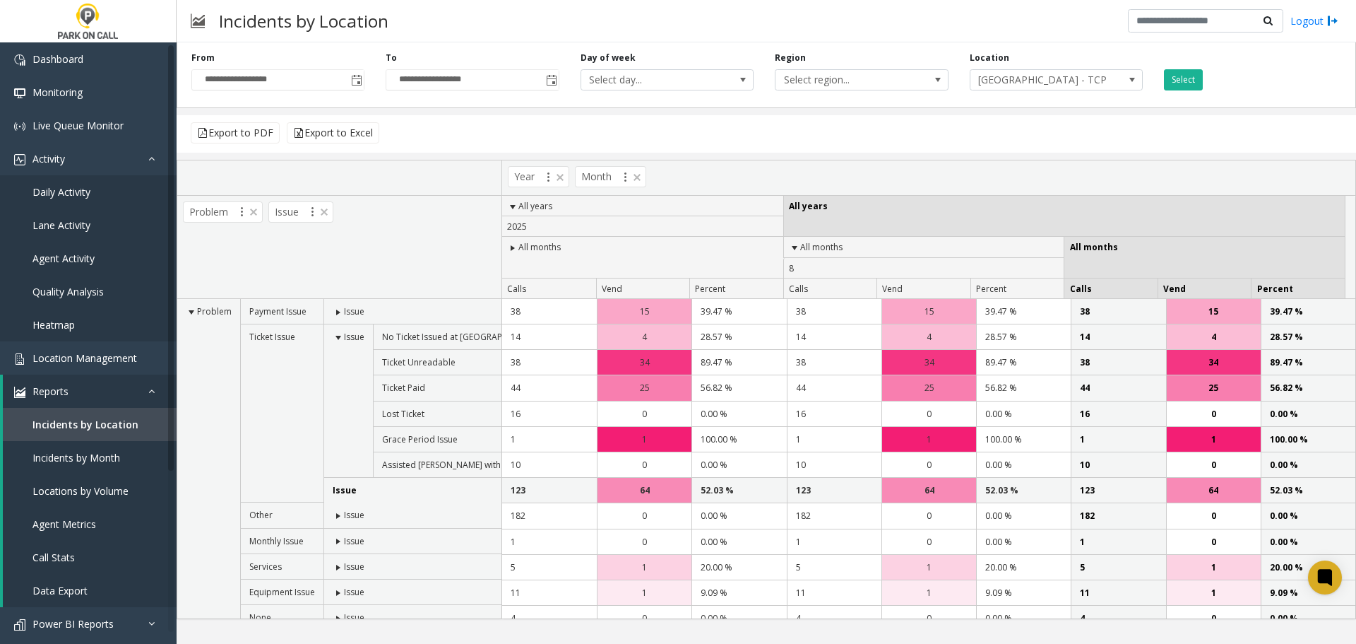
click at [339, 338] on span at bounding box center [338, 337] width 11 height 11
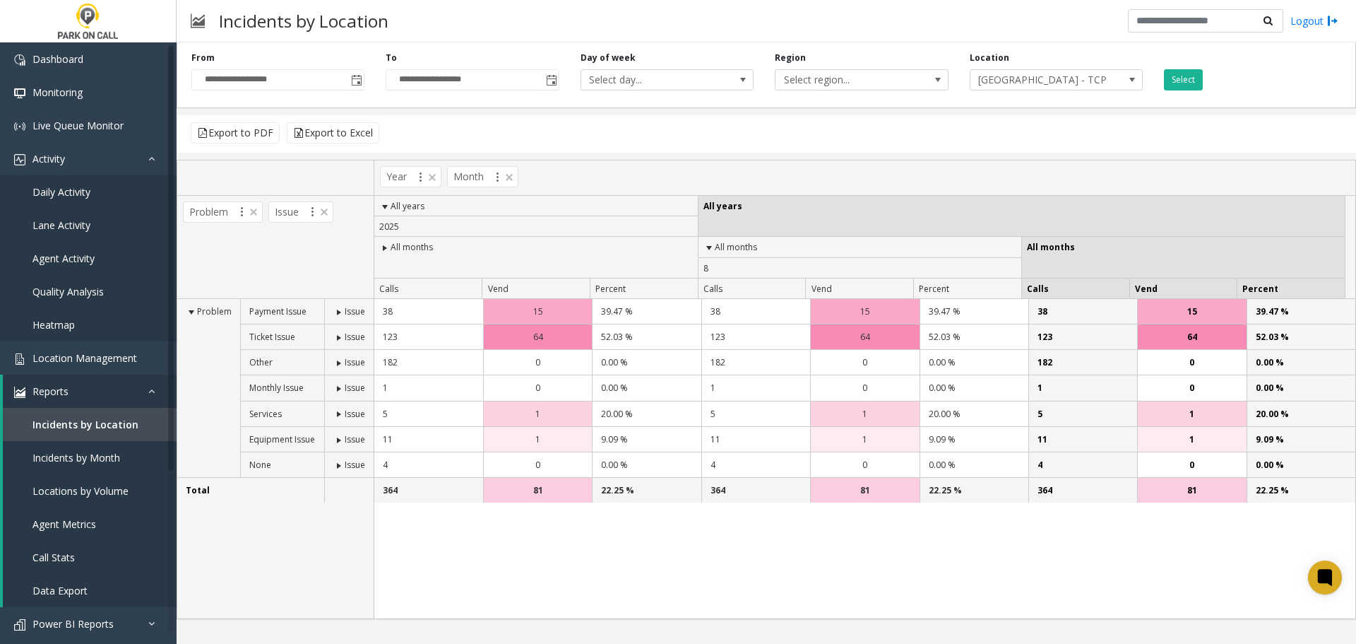
click at [338, 312] on span at bounding box center [338, 312] width 11 height 11
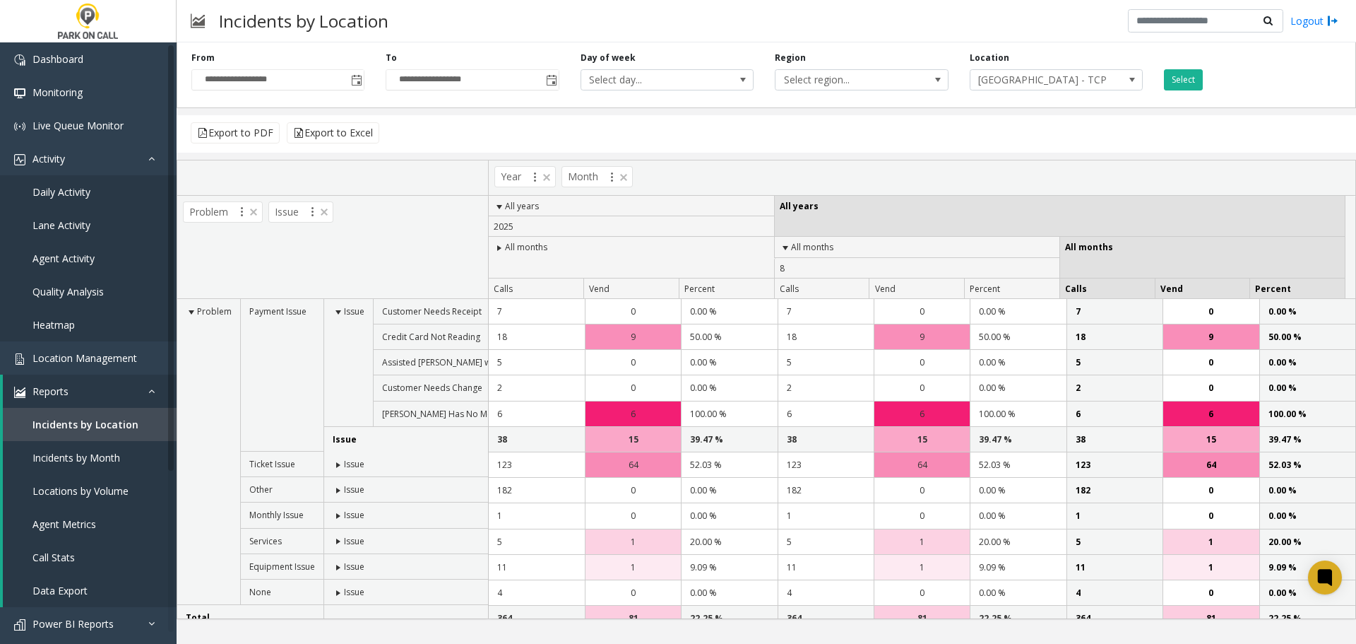
click at [338, 312] on span at bounding box center [338, 312] width 11 height 11
